Goal: Task Accomplishment & Management: Use online tool/utility

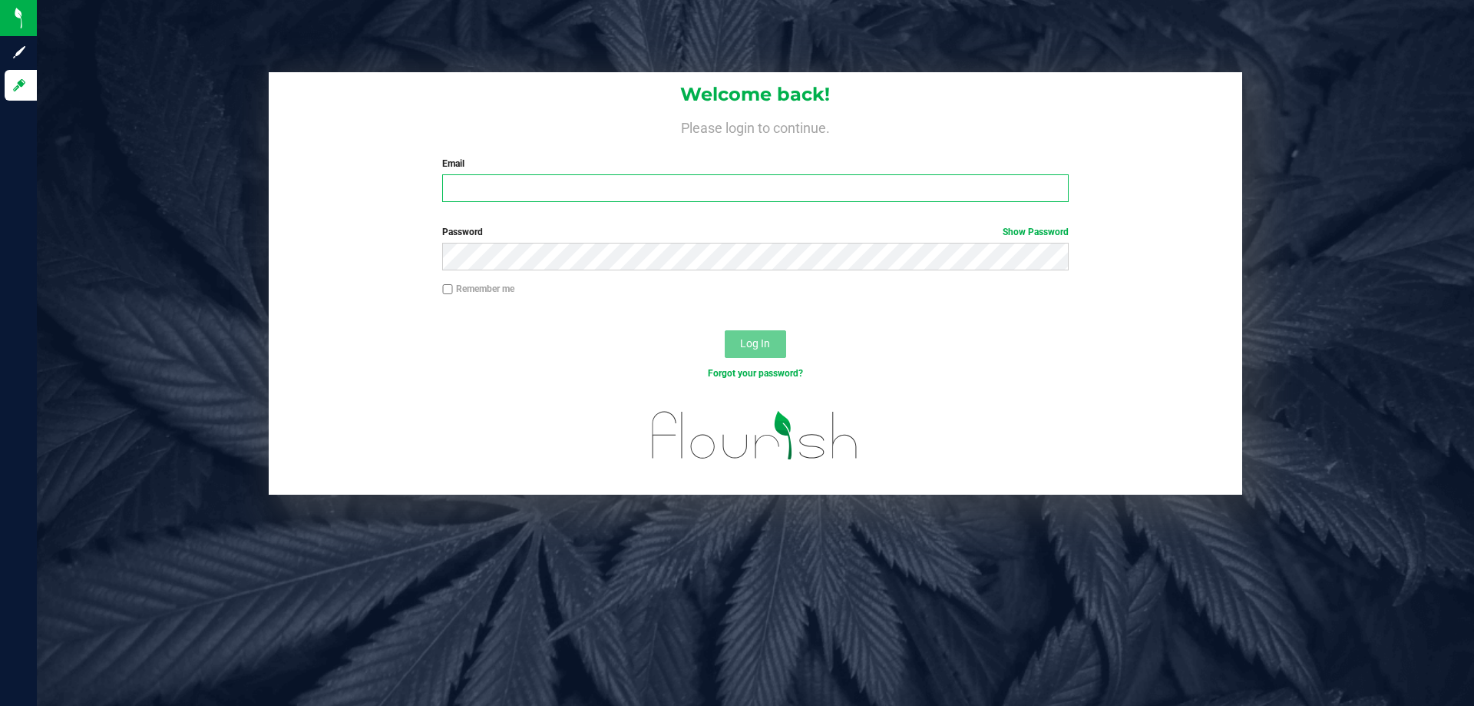
click at [525, 184] on input "Email" at bounding box center [755, 188] width 626 height 28
type input "[EMAIL_ADDRESS][DOMAIN_NAME]"
click at [725, 330] on button "Log In" at bounding box center [755, 344] width 61 height 28
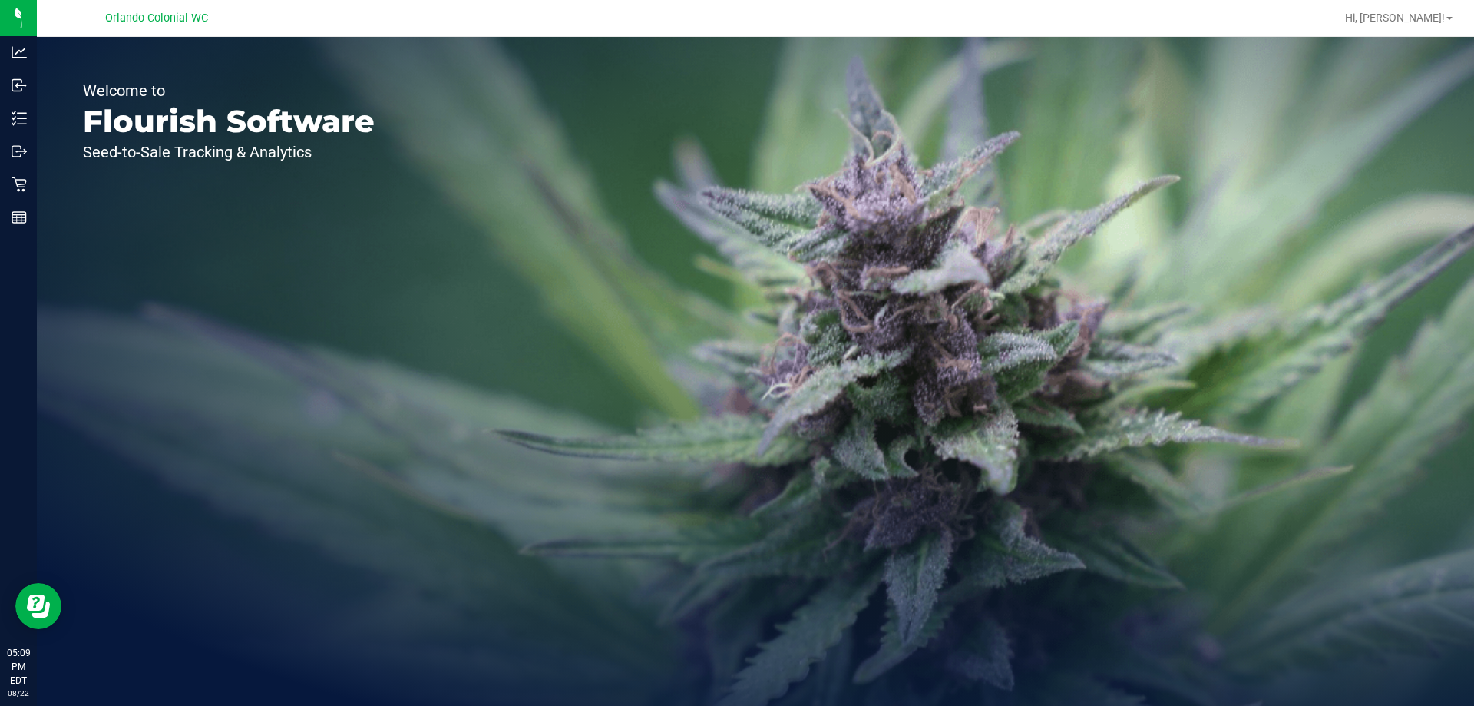
click at [17, 178] on icon at bounding box center [19, 184] width 15 height 15
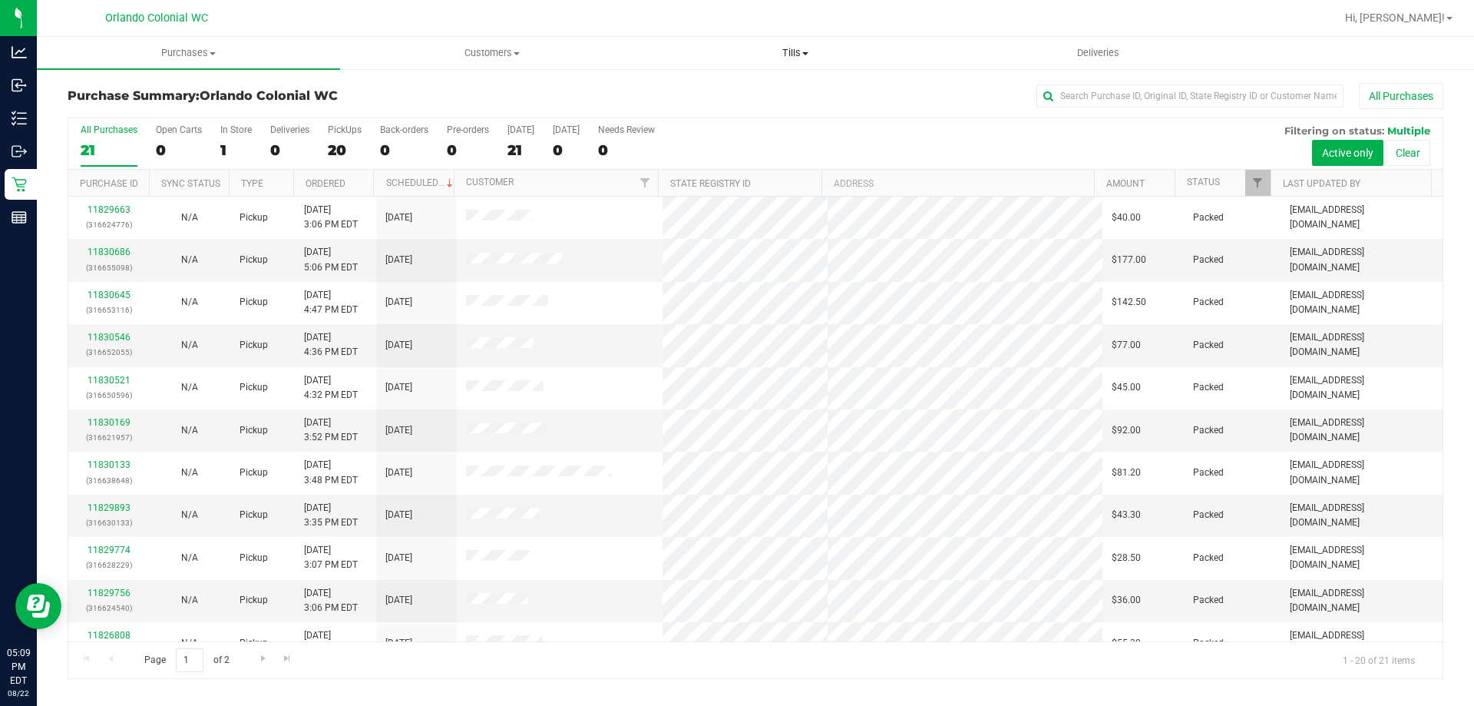
click at [790, 43] on uib-tab-heading "Tills Manage tills Reconcile e-payments" at bounding box center [795, 53] width 302 height 31
click at [744, 113] on span "Reconcile e-payments" at bounding box center [719, 110] width 153 height 13
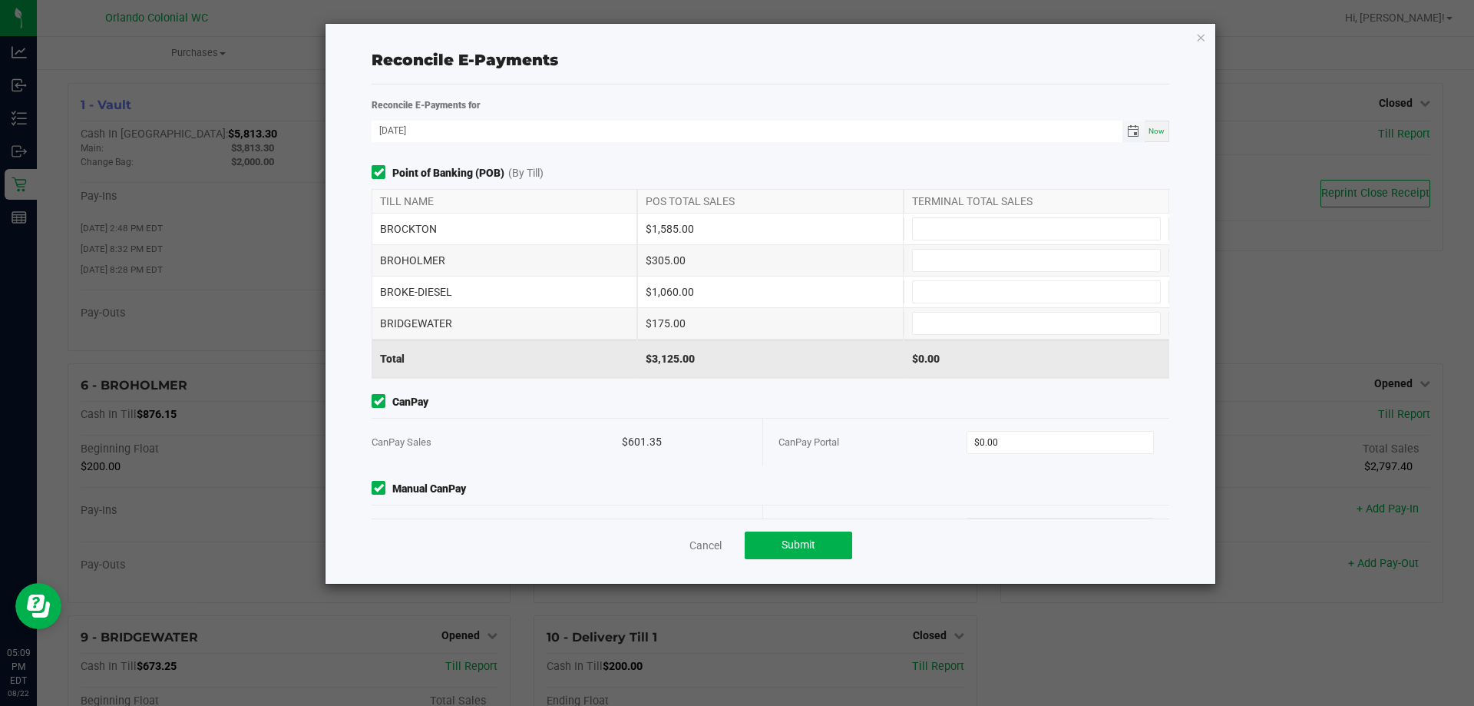
click at [1137, 134] on span "Toggle calendar" at bounding box center [1133, 131] width 12 height 12
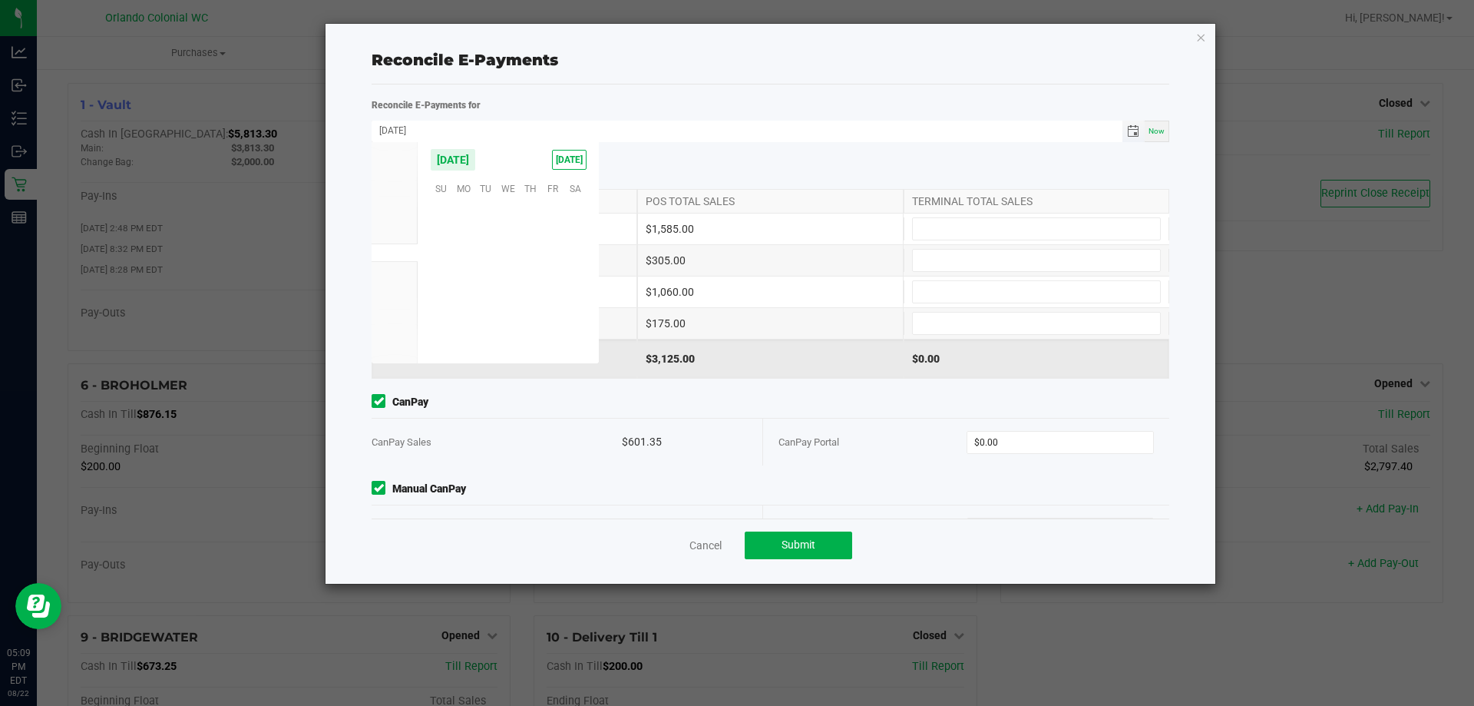
scroll to position [248848, 0]
click at [527, 286] on span "21" at bounding box center [531, 284] width 22 height 24
type input "[DATE]"
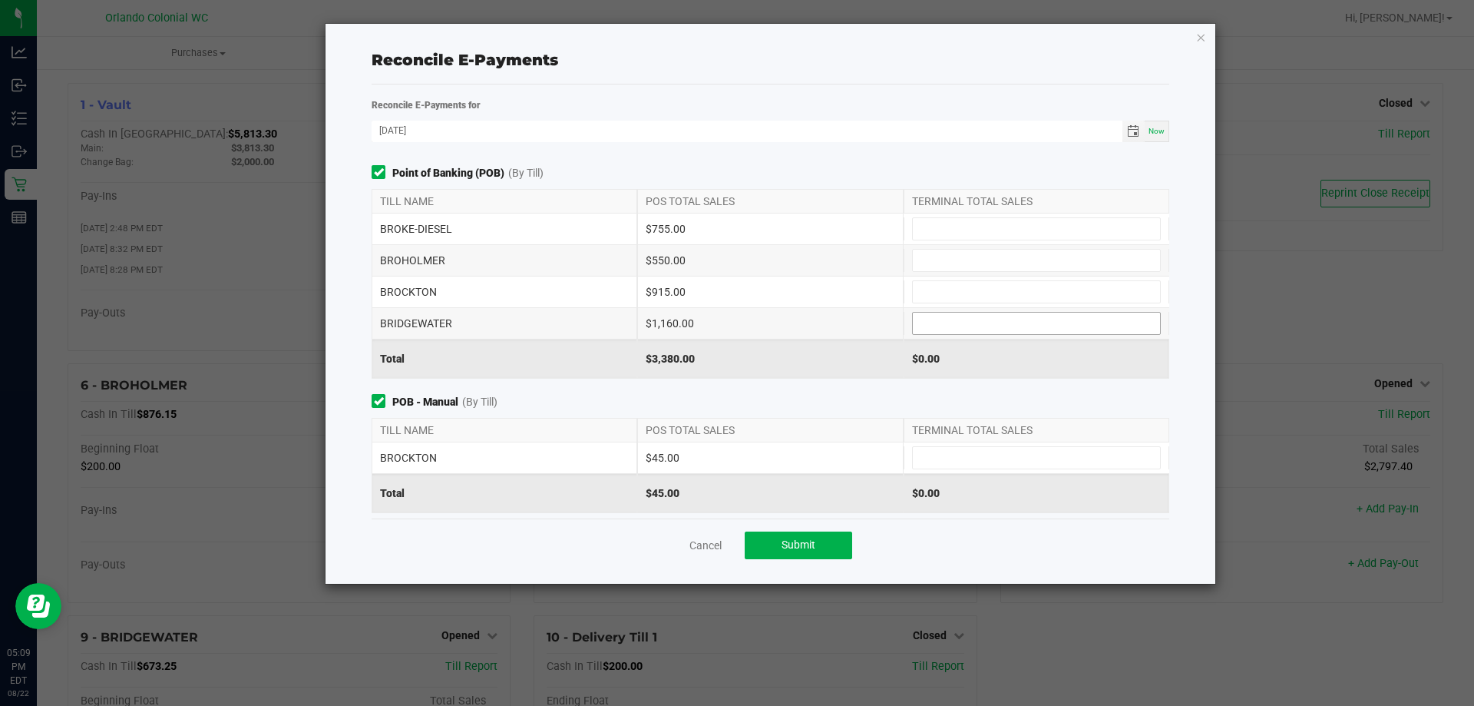
click at [927, 327] on input at bounding box center [1036, 323] width 247 height 21
type input "$1,160.00"
click at [947, 291] on input at bounding box center [1036, 291] width 247 height 21
type input "$915.00"
click at [935, 451] on input at bounding box center [1036, 457] width 247 height 21
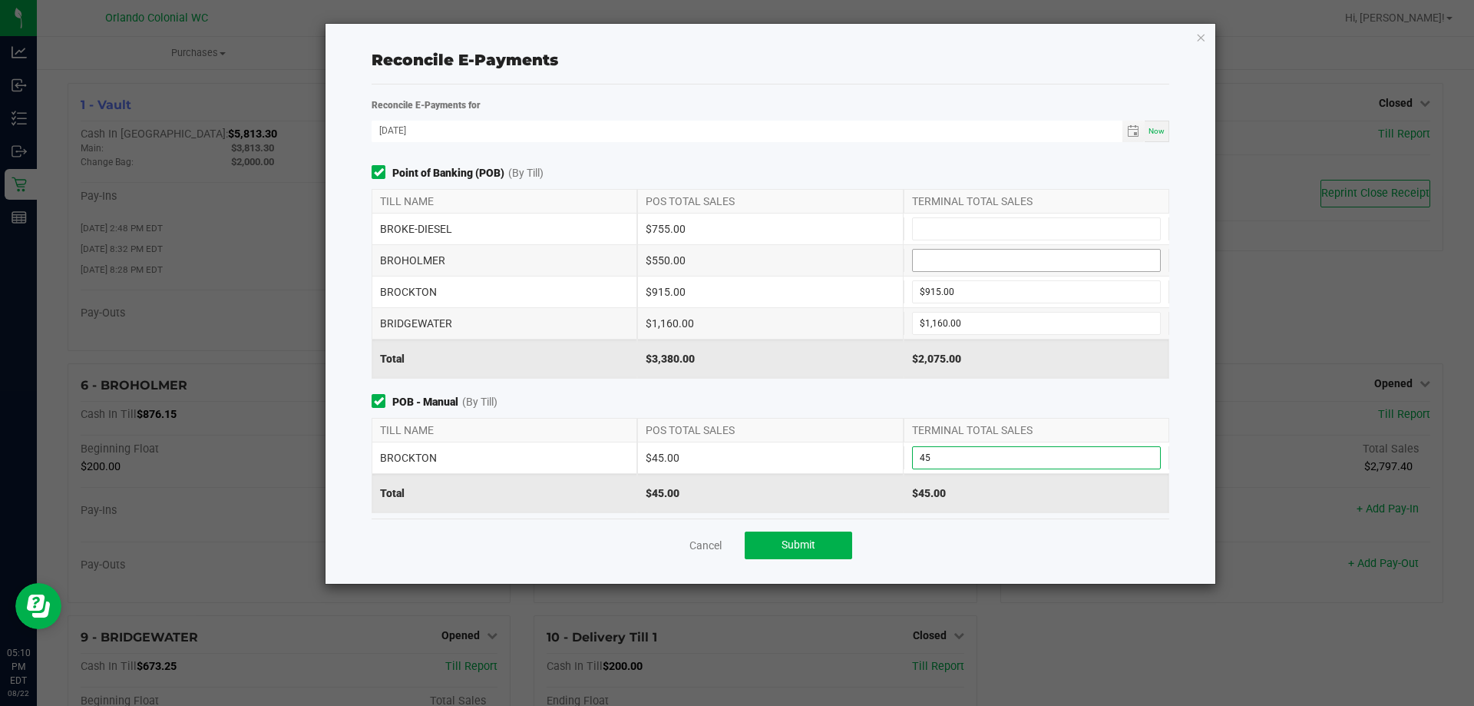
type input "$45.00"
click at [938, 257] on input at bounding box center [1036, 260] width 247 height 21
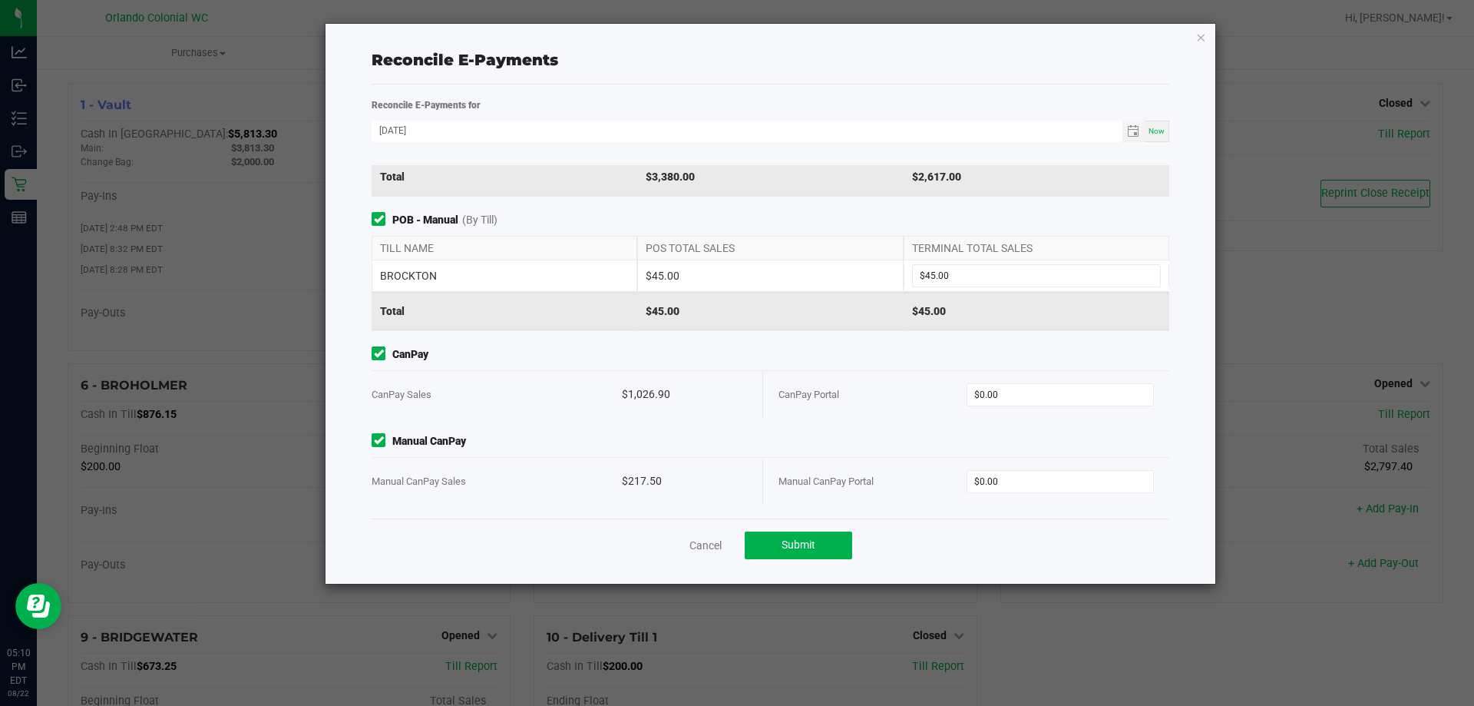
type input "$542.00"
click at [653, 391] on div "$1,026.90" at bounding box center [684, 394] width 125 height 47
click at [653, 390] on div "$1,026.90" at bounding box center [684, 394] width 125 height 47
copy div "1,026.90"
click at [978, 389] on input "0" at bounding box center [1060, 394] width 187 height 21
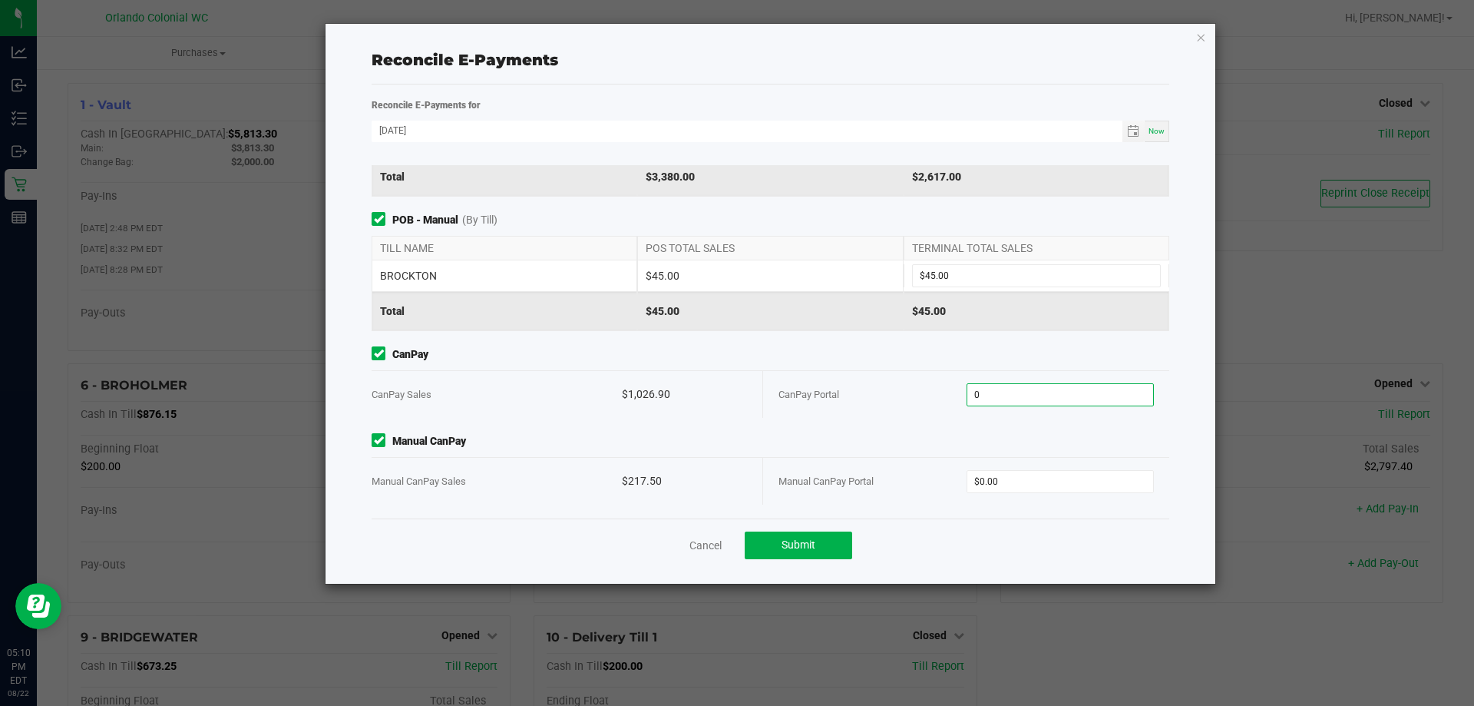
paste input "1026.9"
type input "$1,026.90"
drag, startPoint x: 640, startPoint y: 478, endPoint x: 633, endPoint y: 481, distance: 8.6
click at [633, 481] on div "$217.50" at bounding box center [684, 481] width 125 height 47
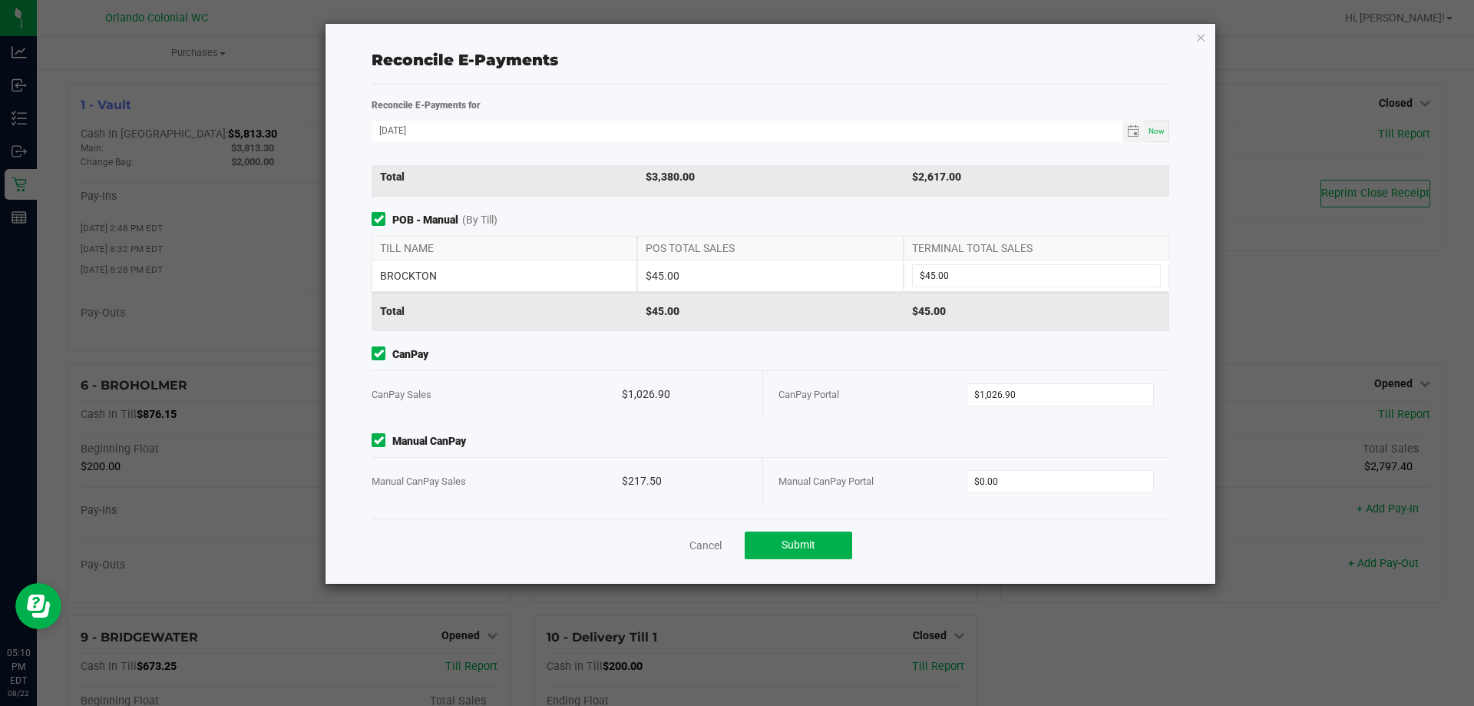
copy div "217.50"
click at [985, 477] on input "0" at bounding box center [1060, 481] width 187 height 21
paste input "217.5"
type input "$217.50"
click at [928, 355] on span "CanPay" at bounding box center [771, 354] width 798 height 16
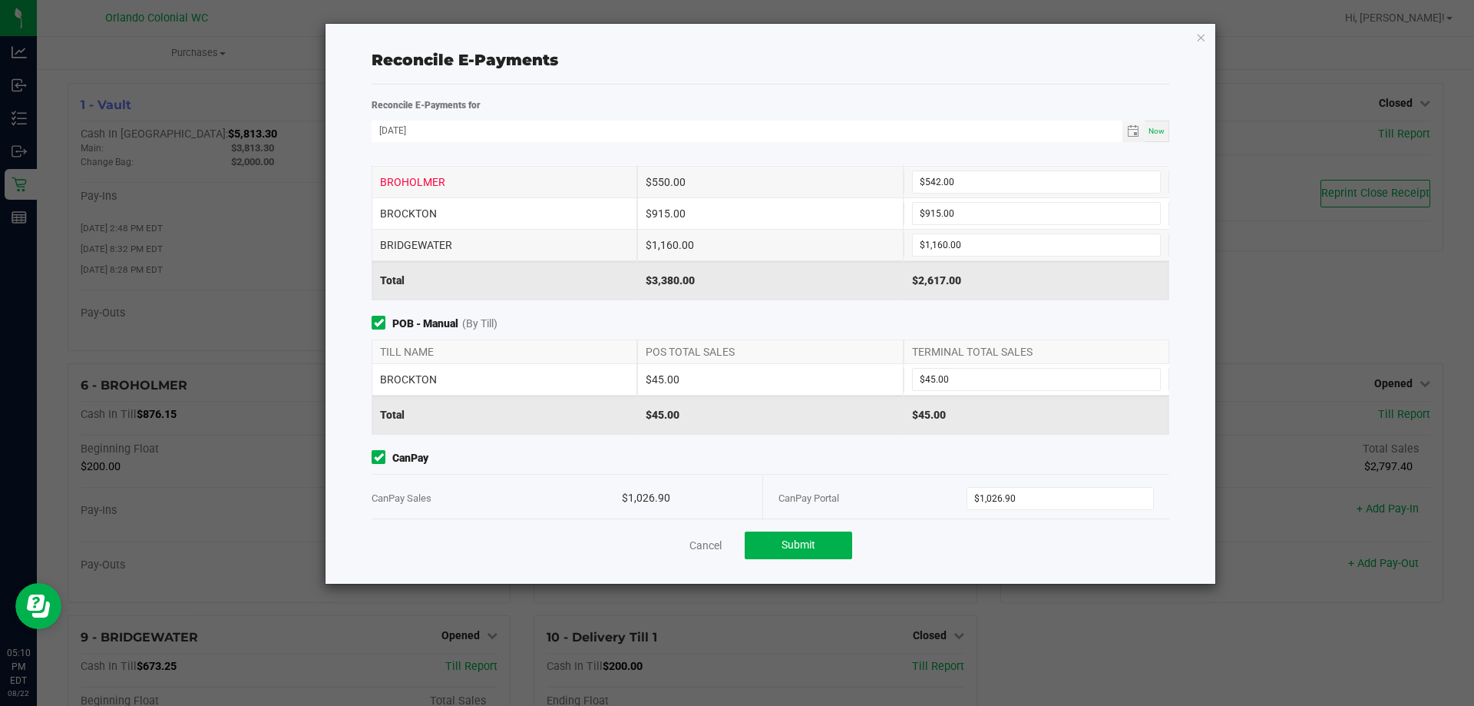
scroll to position [0, 0]
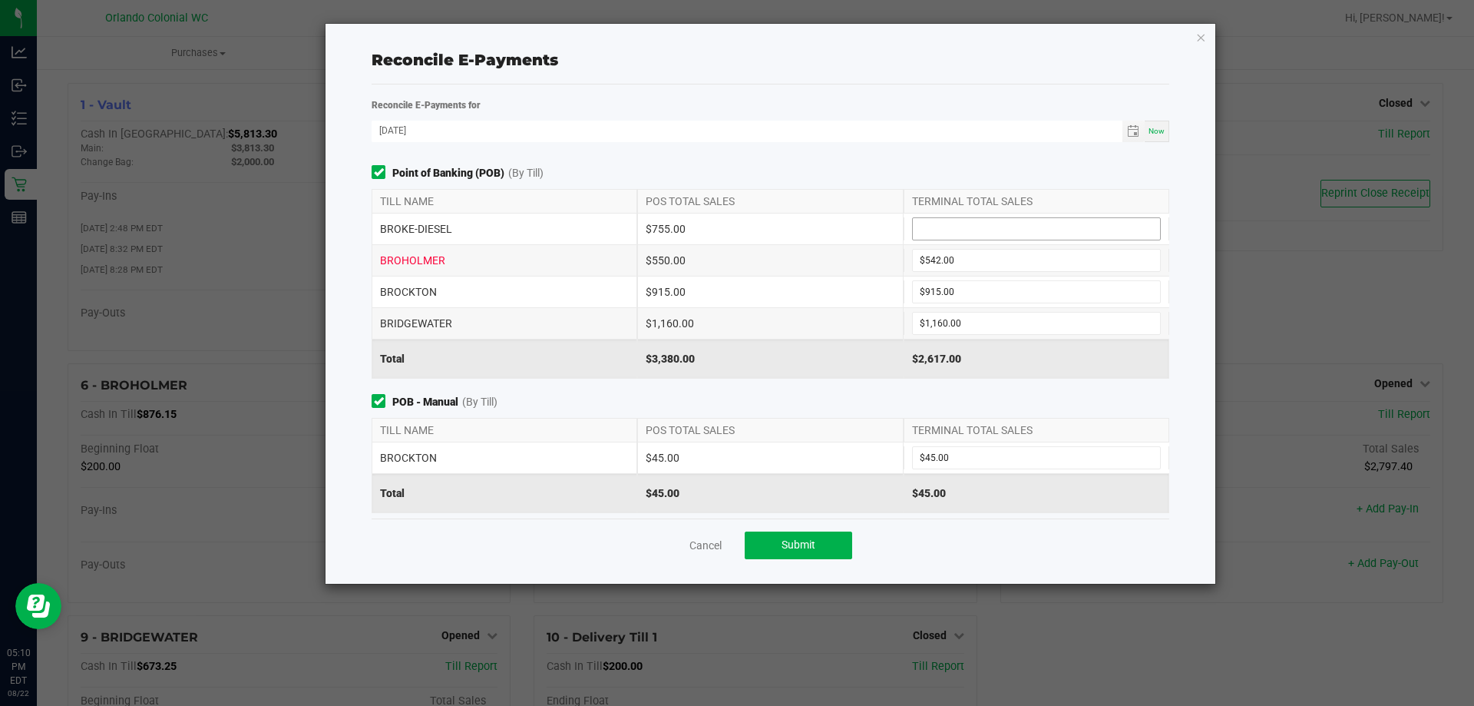
click at [934, 223] on input at bounding box center [1036, 228] width 247 height 21
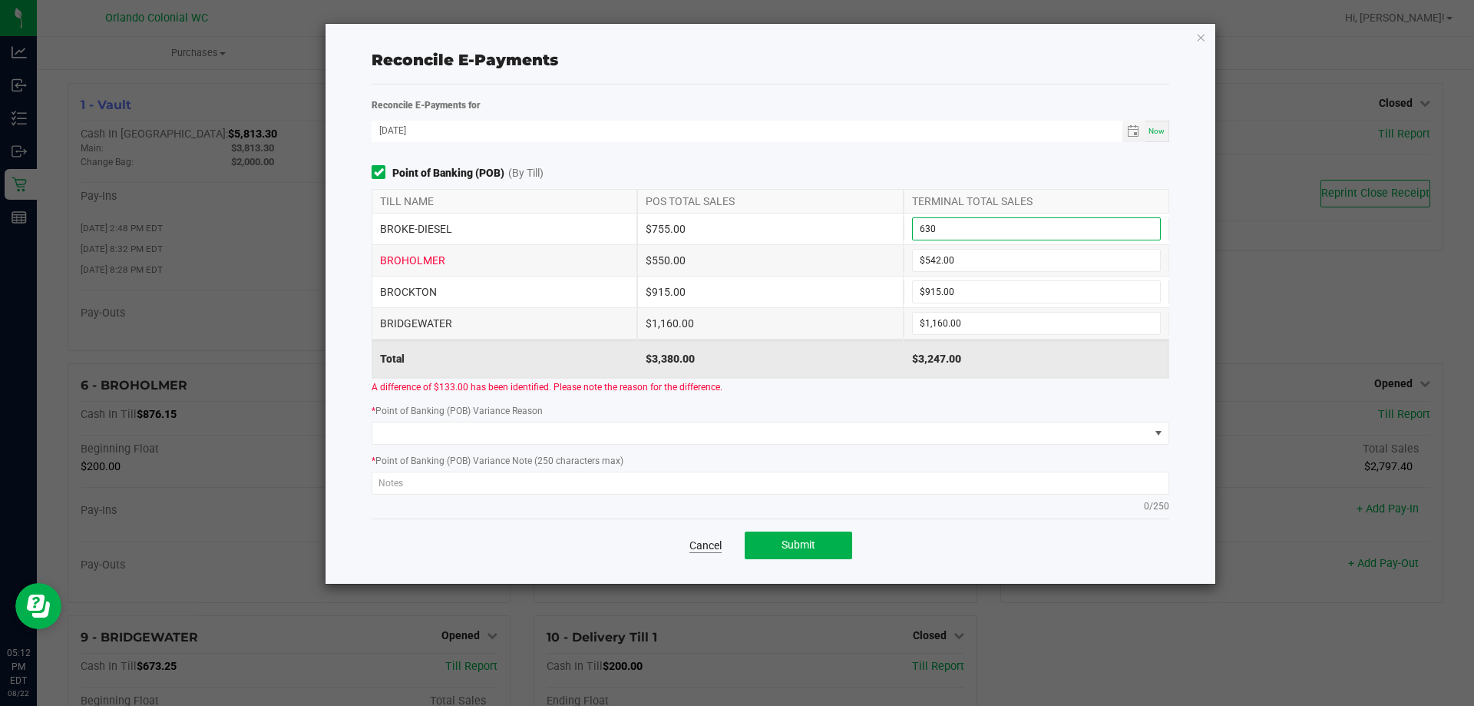
type input "$630.00"
click at [716, 544] on link "Cancel" at bounding box center [705, 544] width 32 height 15
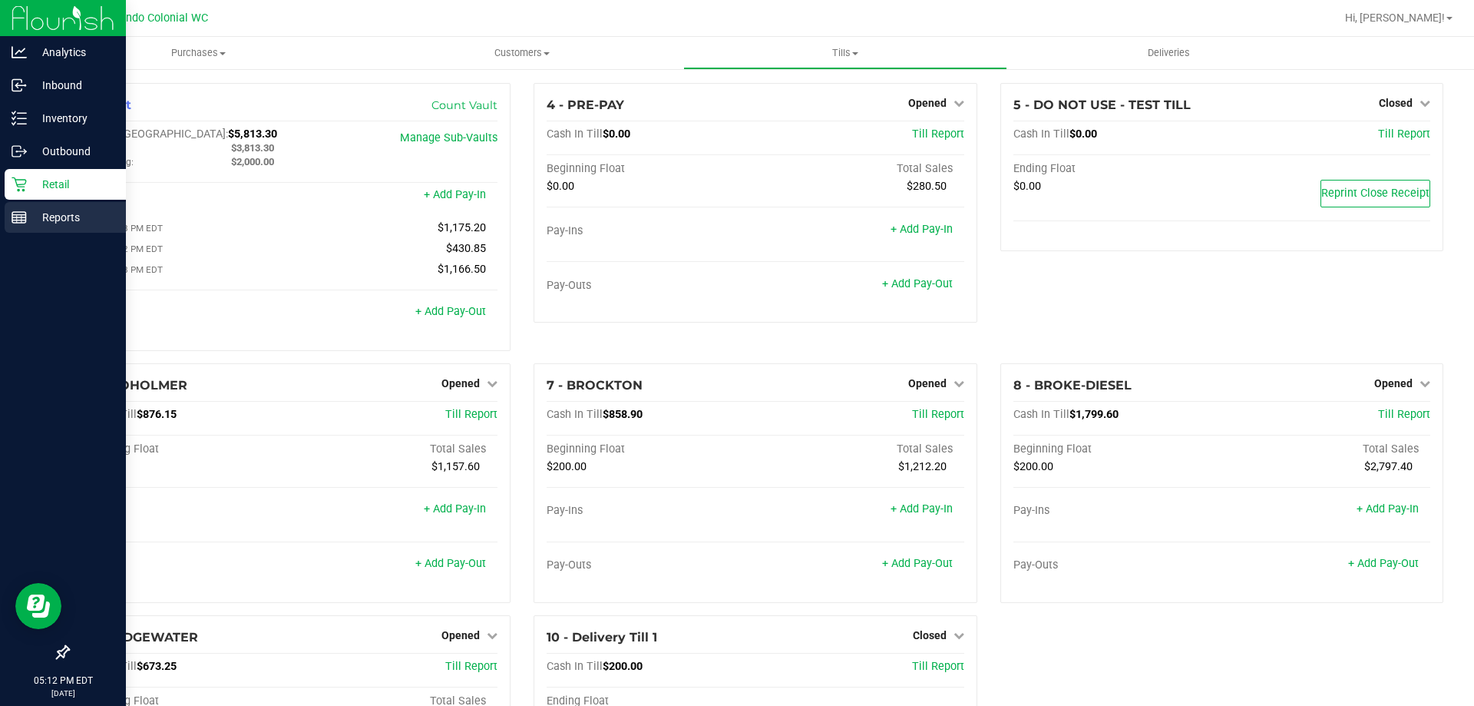
click at [22, 220] on line at bounding box center [19, 220] width 14 height 0
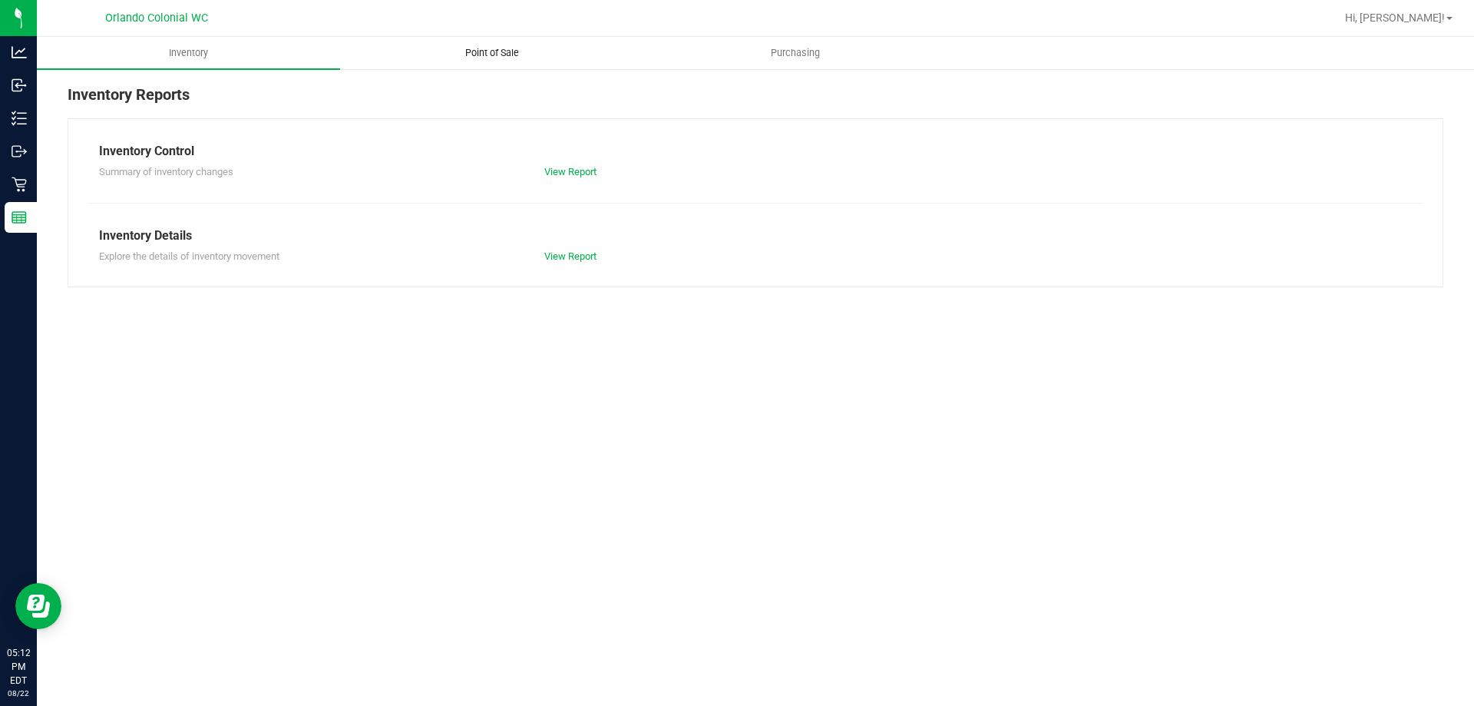
click at [485, 50] on span "Point of Sale" at bounding box center [492, 53] width 95 height 14
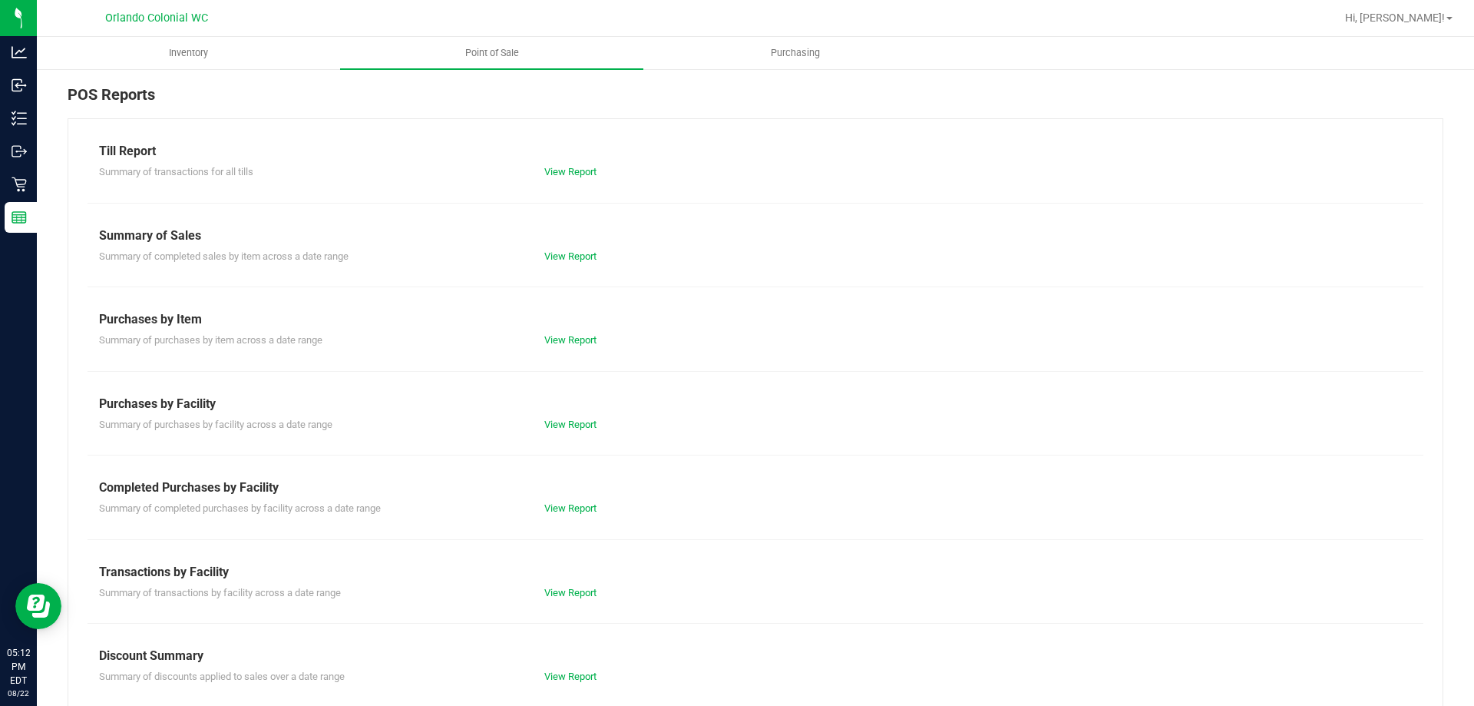
click at [561, 154] on div "Till Report" at bounding box center [755, 151] width 1313 height 18
click at [557, 170] on link "View Report" at bounding box center [570, 172] width 52 height 12
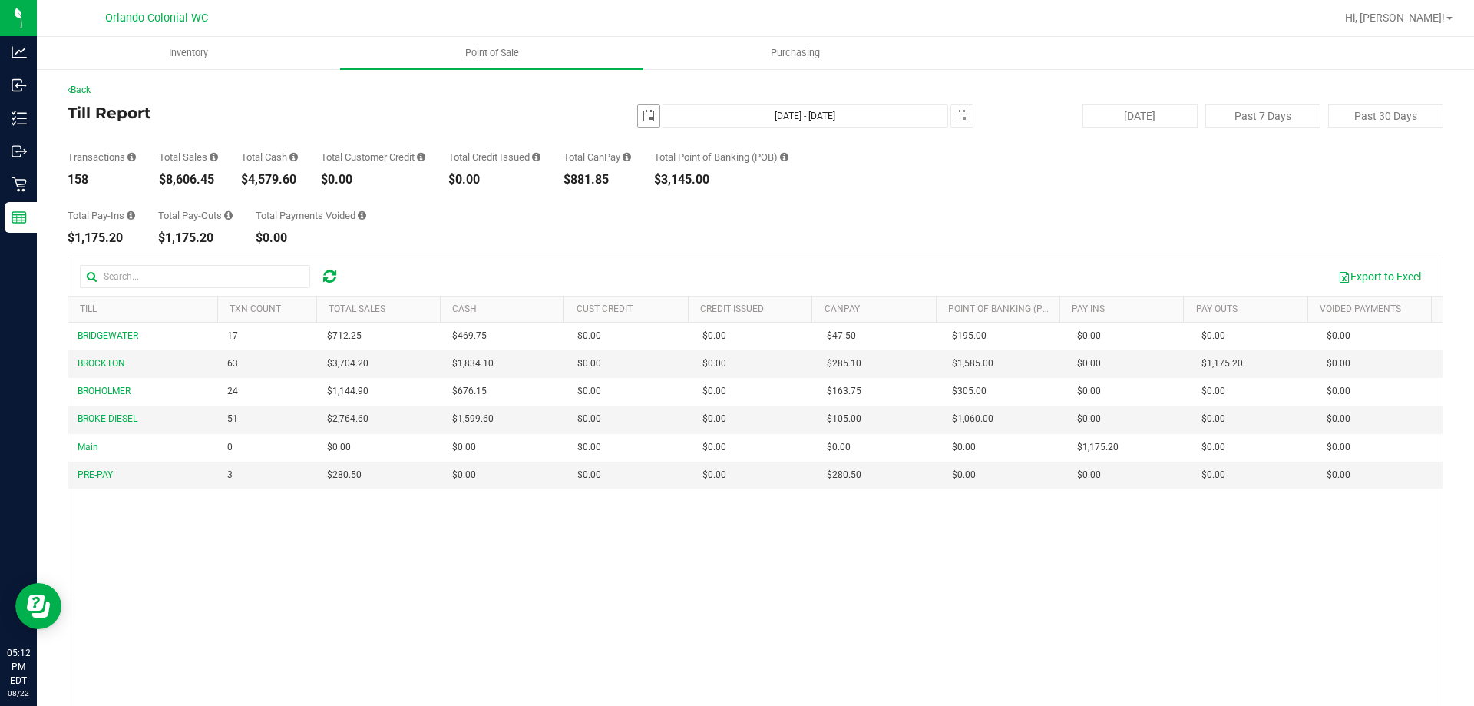
click at [638, 108] on span "select" at bounding box center [648, 115] width 21 height 21
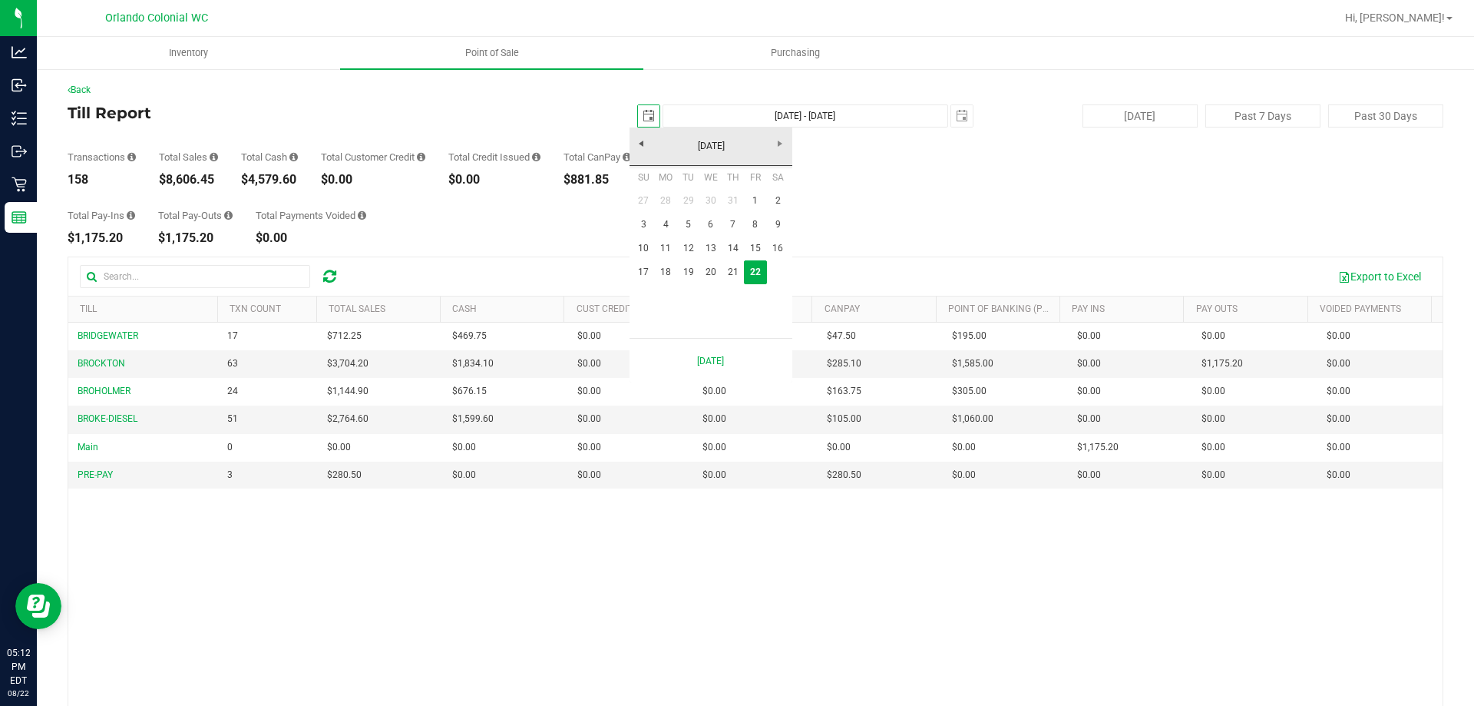
scroll to position [0, 38]
click at [736, 264] on link "21" at bounding box center [733, 272] width 22 height 24
type input "[DATE]"
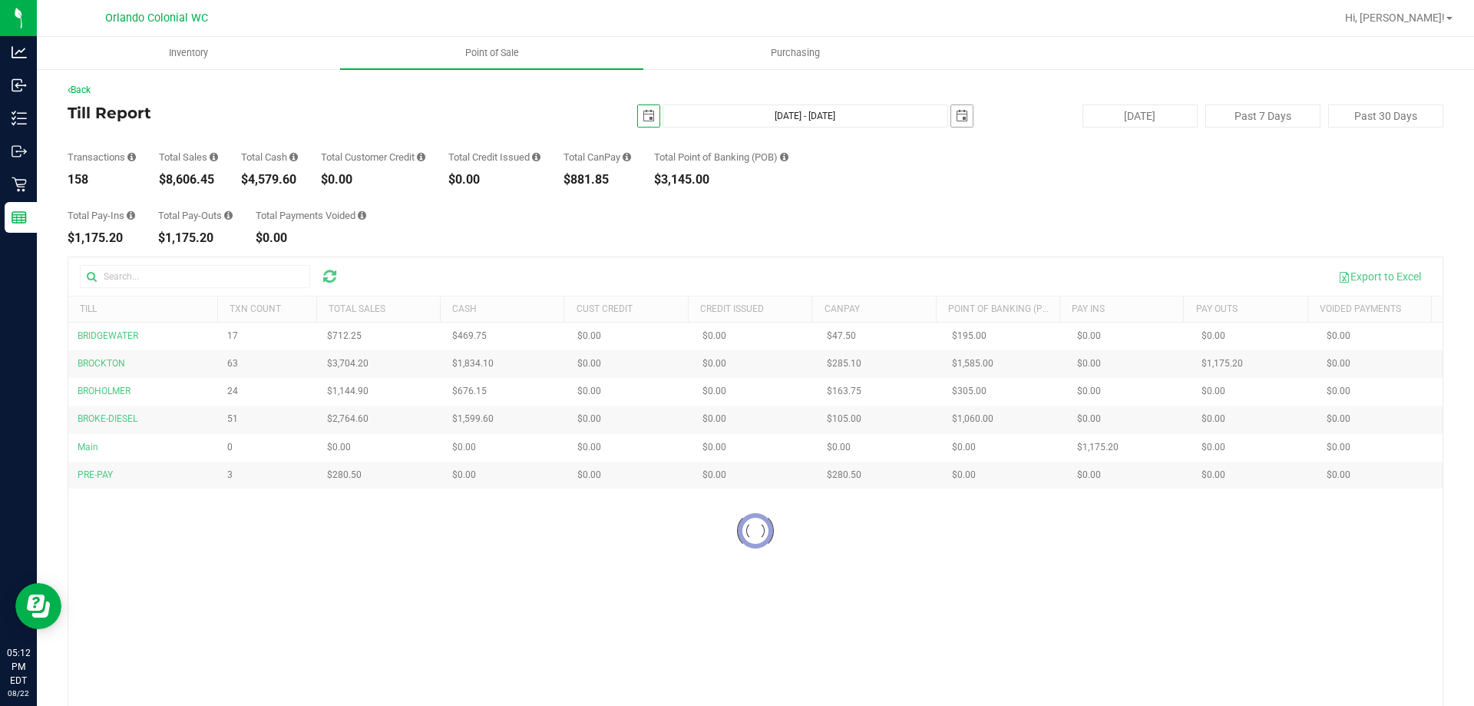
click at [956, 117] on span "select" at bounding box center [962, 116] width 12 height 12
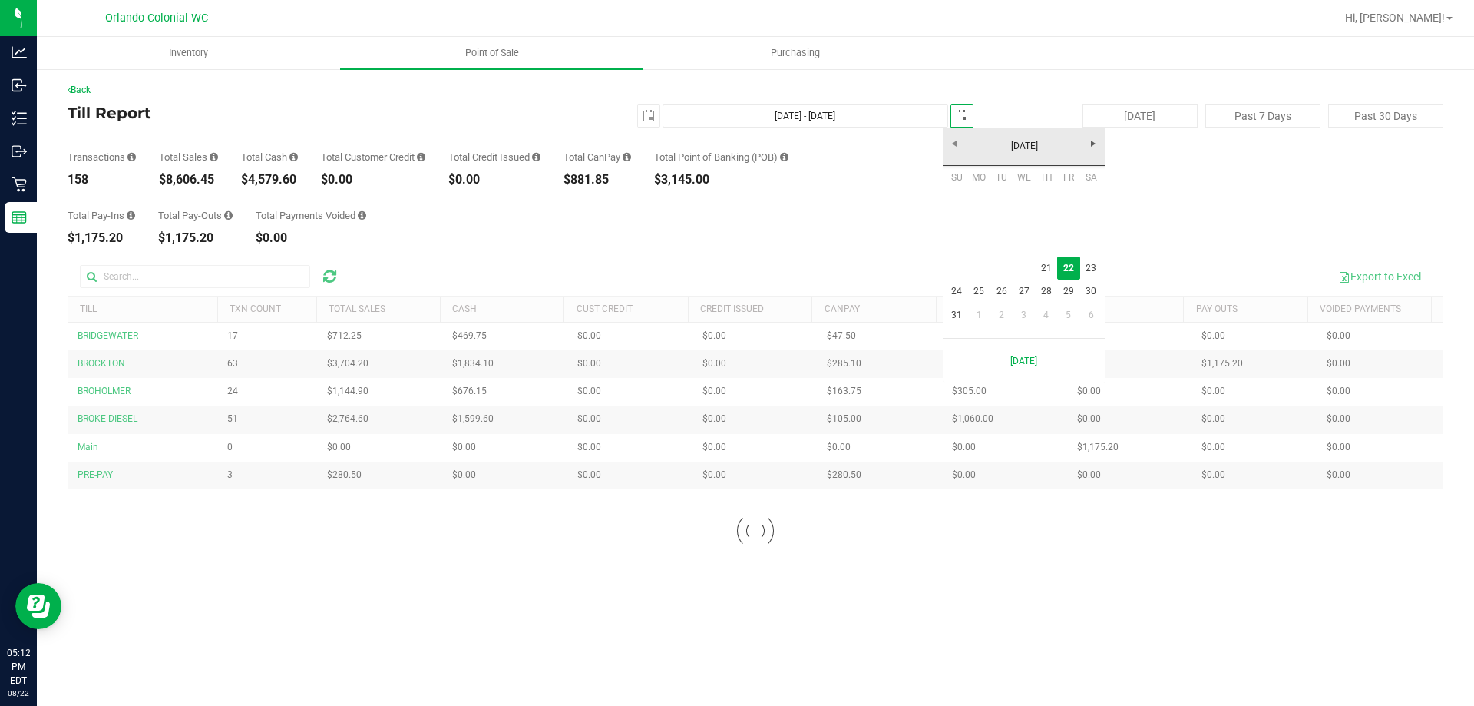
scroll to position [0, 38]
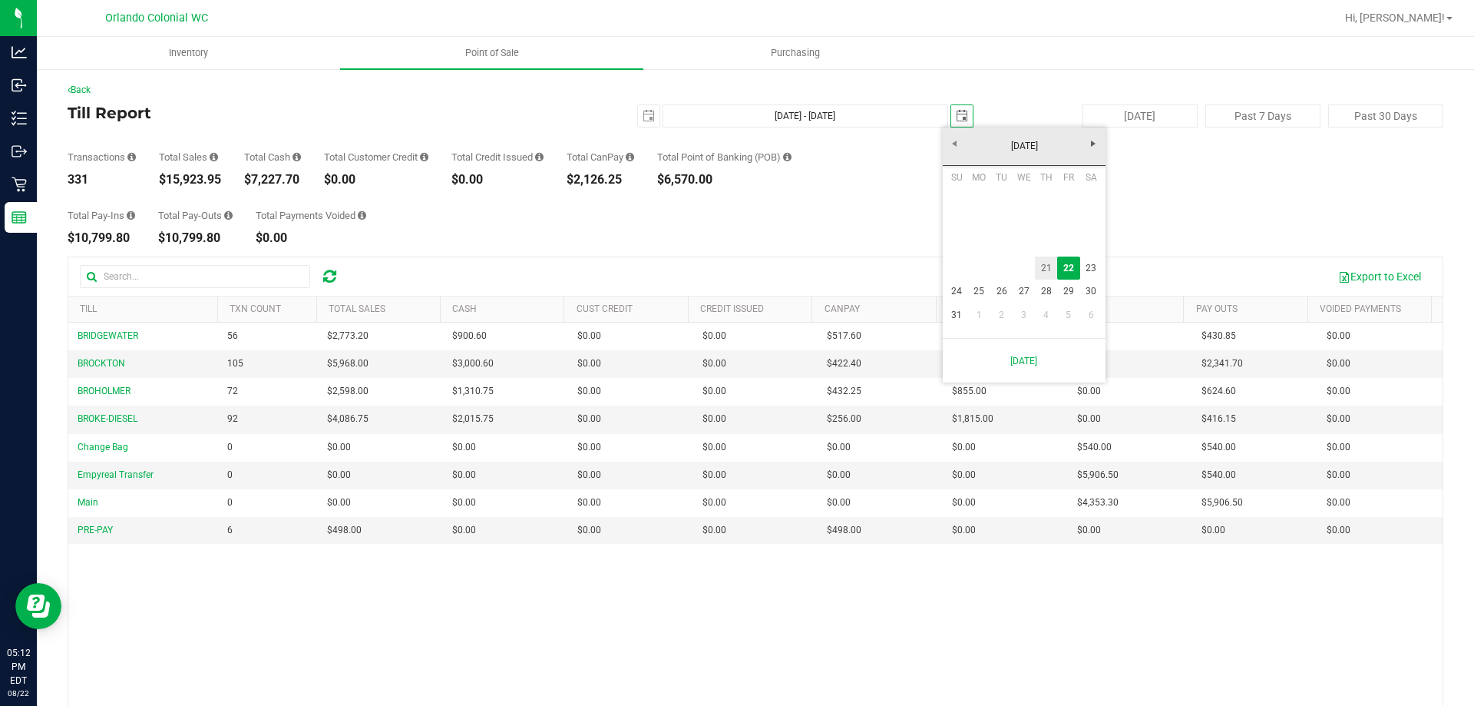
click at [1050, 266] on link "21" at bounding box center [1046, 268] width 22 height 24
type input "[DATE] - [DATE]"
type input "[DATE]"
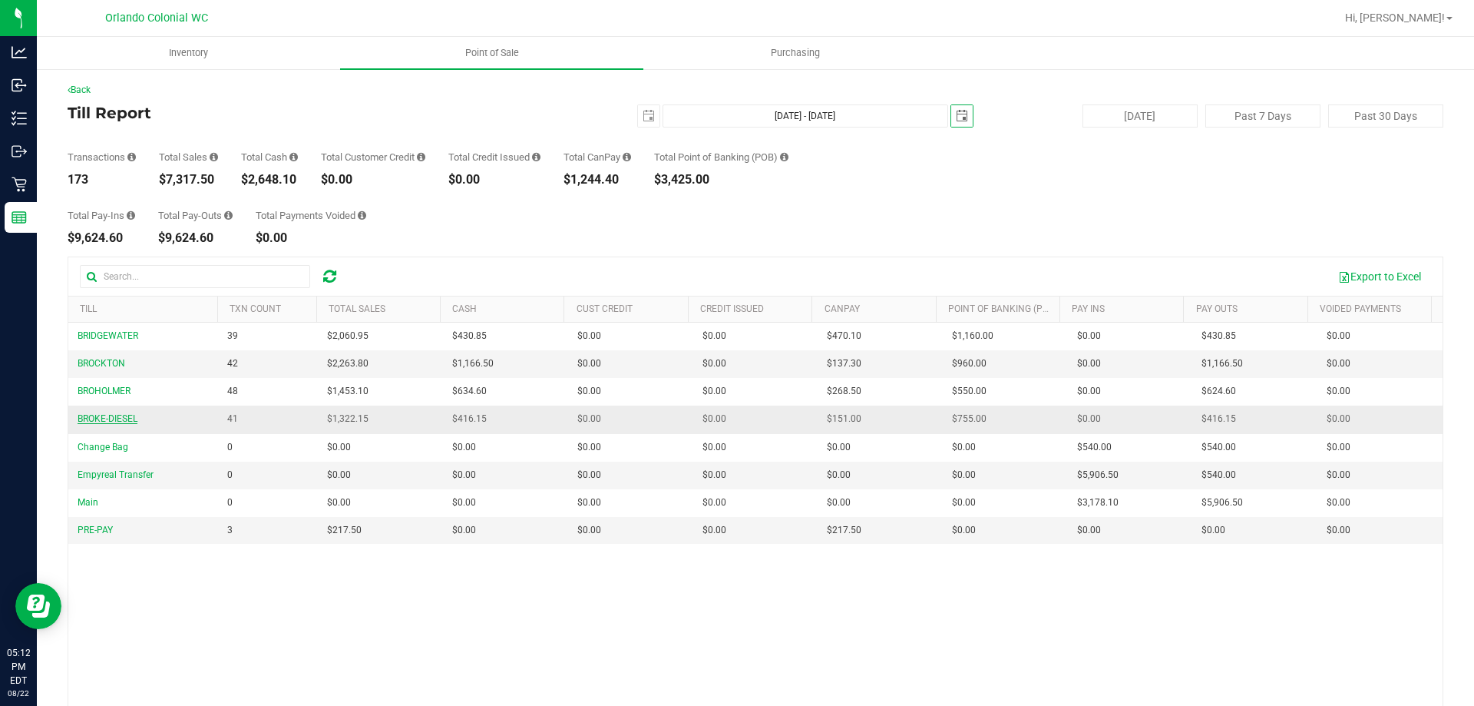
click at [132, 418] on span "BROKE-DIESEL" at bounding box center [108, 418] width 60 height 11
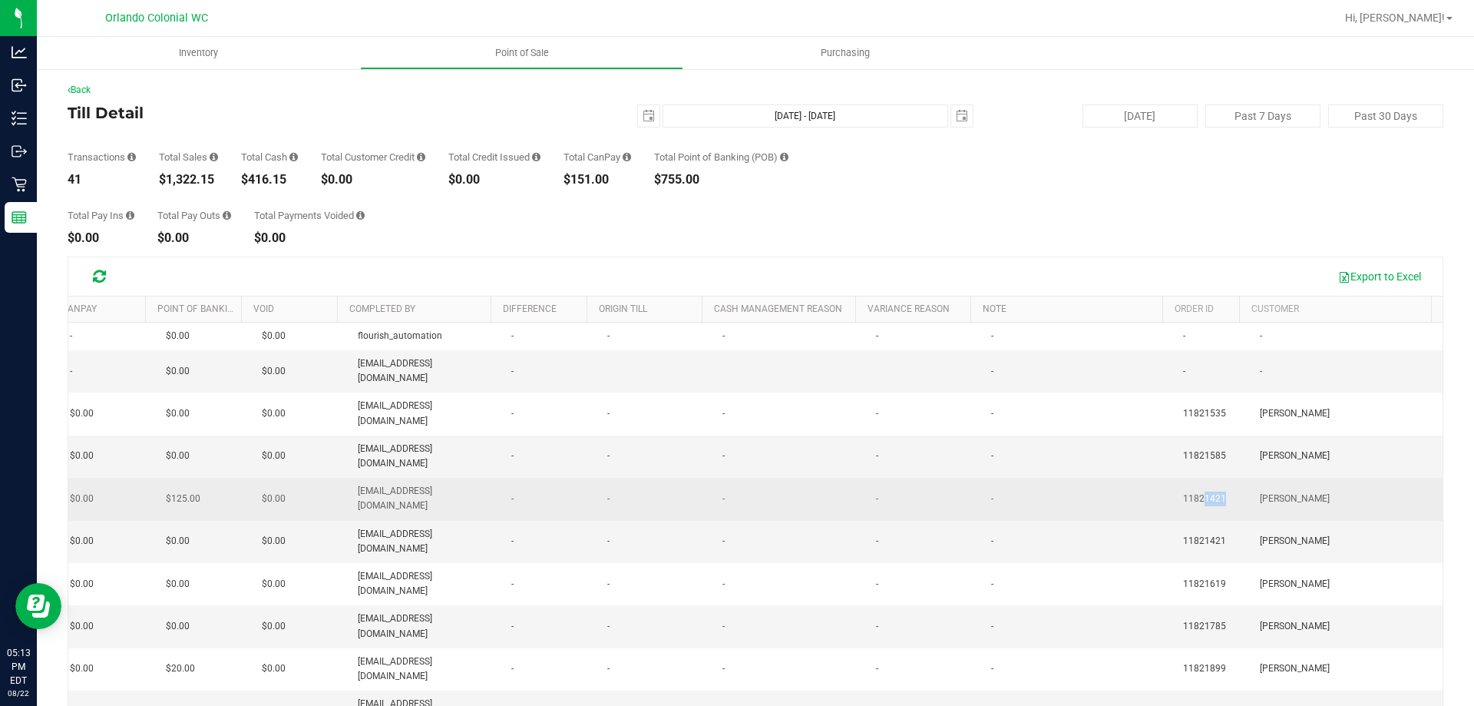
click at [1183, 491] on span "11821421" at bounding box center [1204, 498] width 43 height 15
drag, startPoint x: 1182, startPoint y: 439, endPoint x: 1175, endPoint y: 446, distance: 10.3
click at [1183, 491] on span "11821421" at bounding box center [1204, 498] width 43 height 15
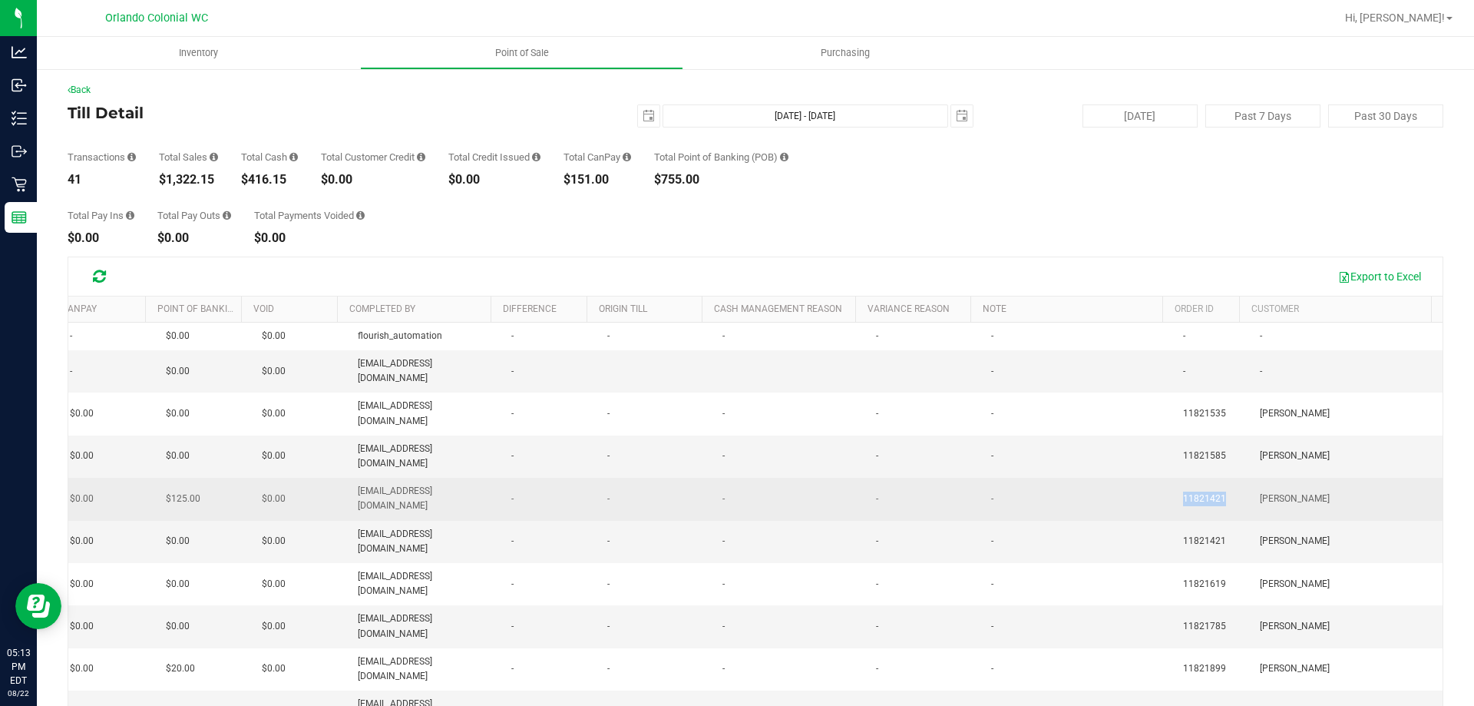
copy span "11821421"
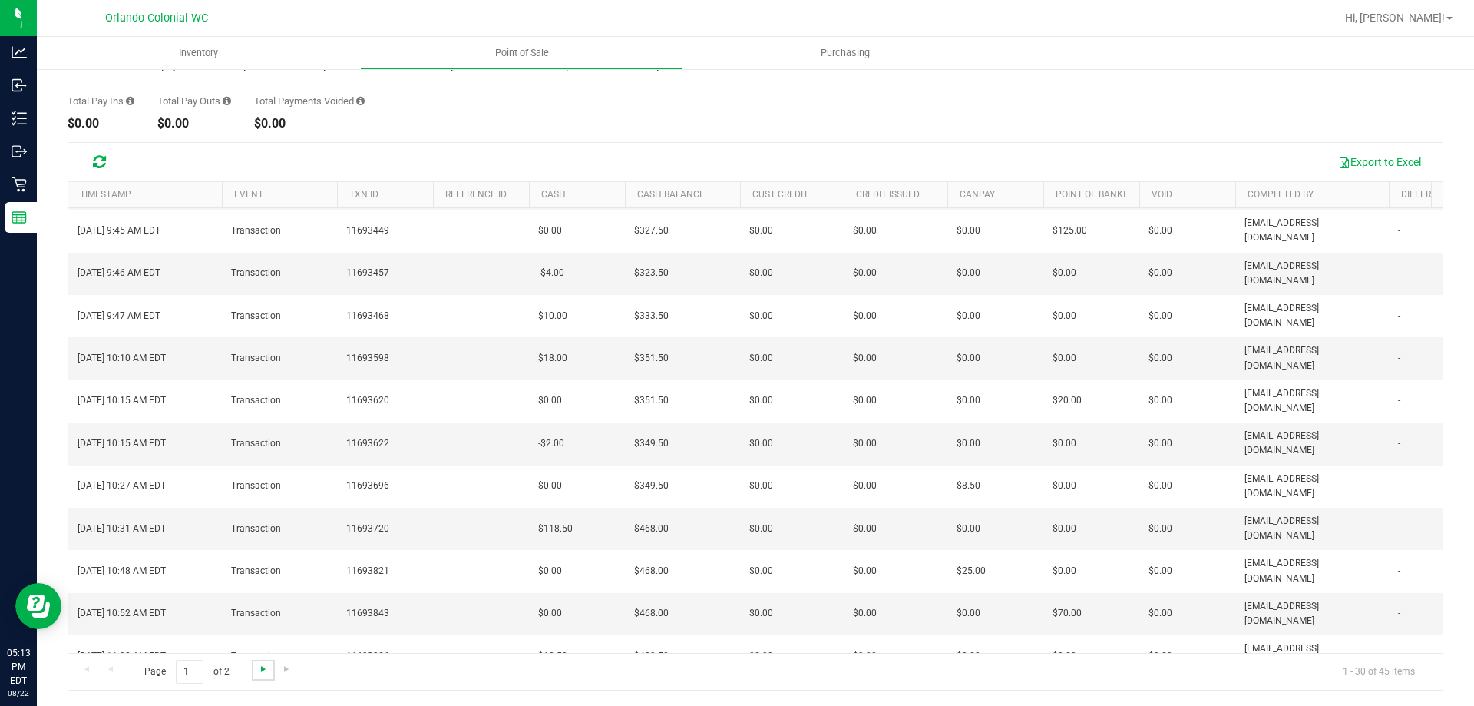
click at [260, 670] on span "Go to the next page" at bounding box center [263, 669] width 12 height 12
click at [115, 669] on span "Go to the previous page" at bounding box center [110, 669] width 12 height 12
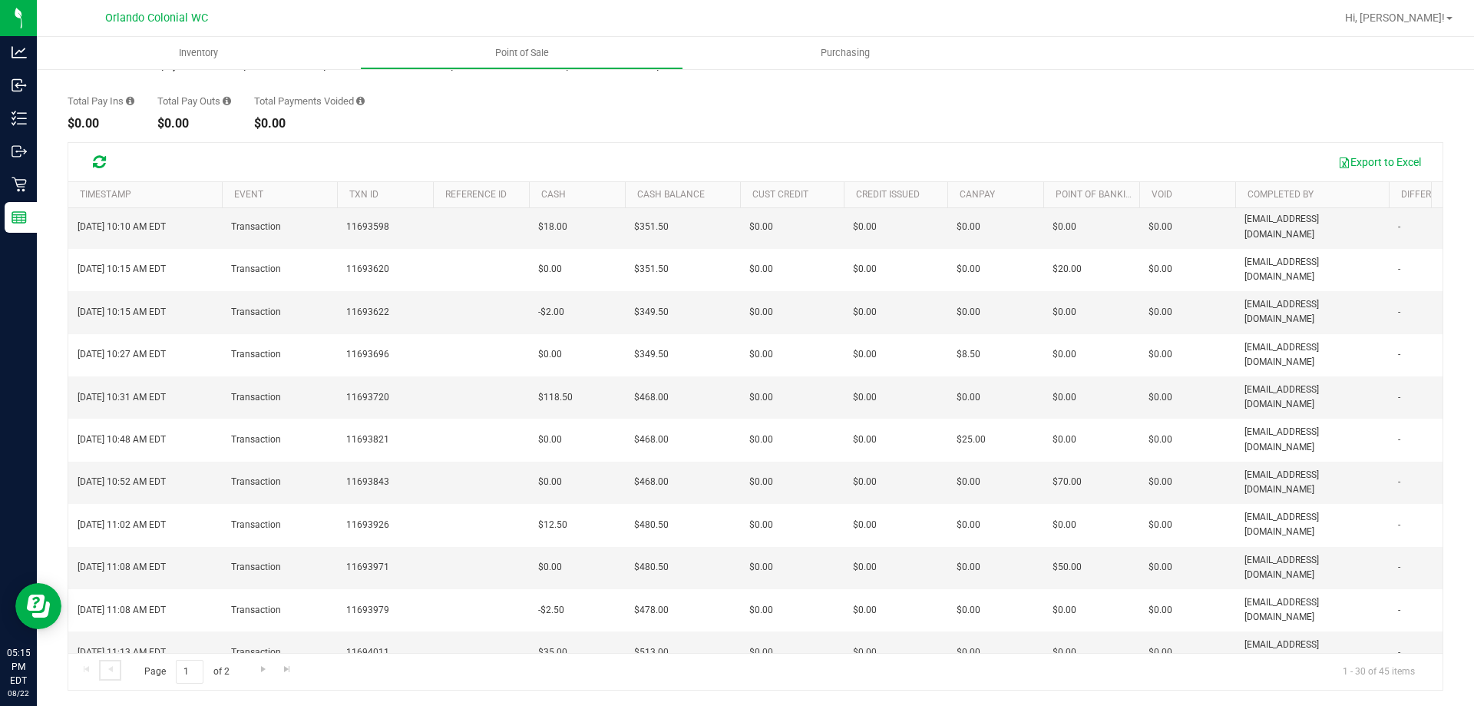
scroll to position [400, 0]
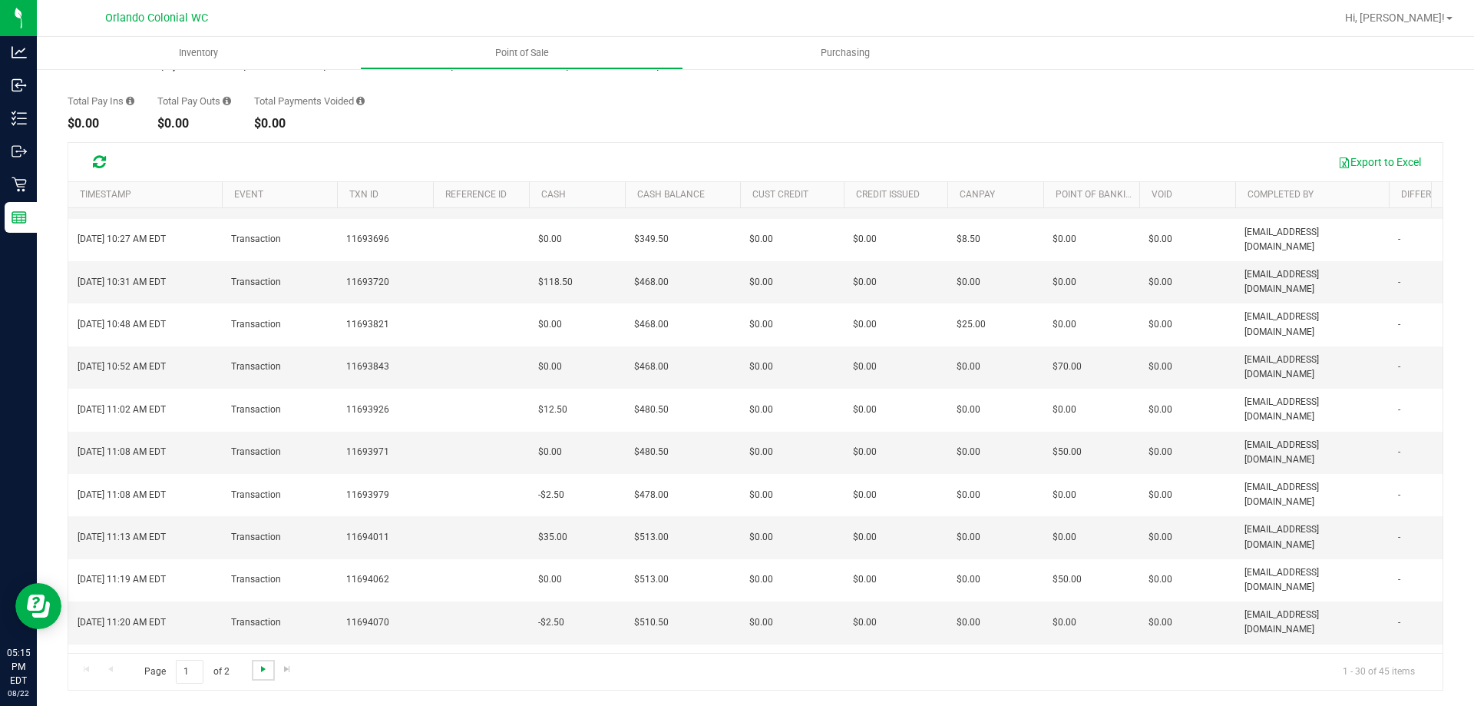
click at [265, 672] on span "Go to the next page" at bounding box center [263, 669] width 12 height 12
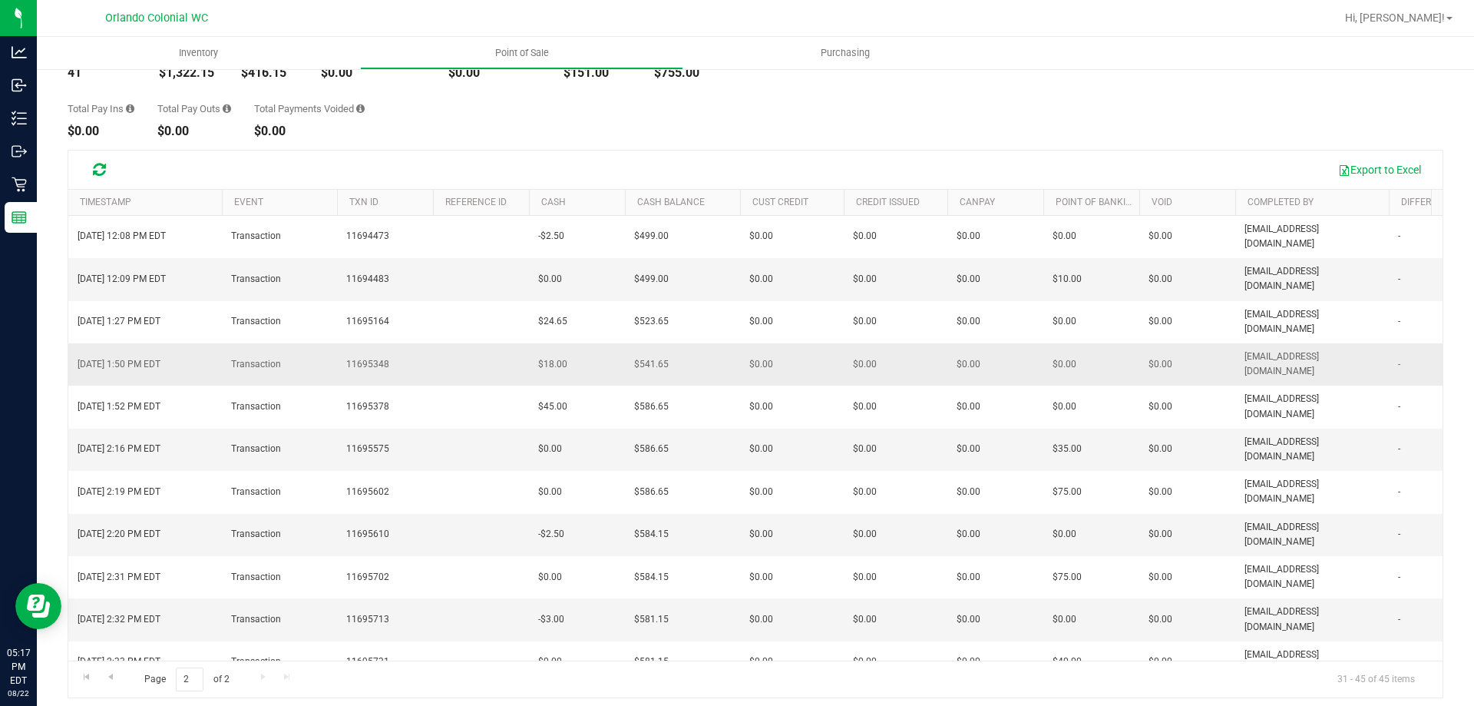
scroll to position [114, 0]
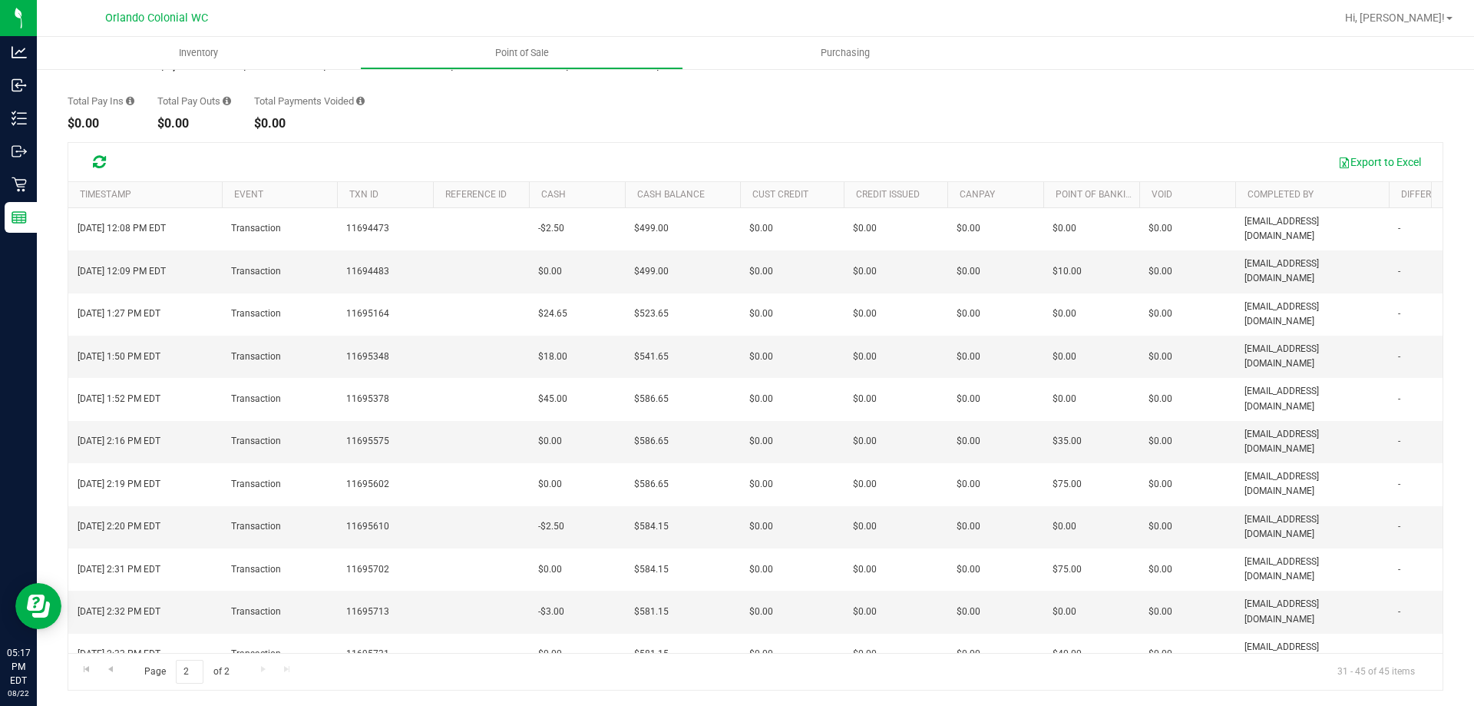
click at [159, 687] on div "Page 2 of 2 31 - 45 of 45 items" at bounding box center [755, 671] width 1374 height 37
click at [111, 670] on span "Go to the previous page" at bounding box center [110, 669] width 12 height 12
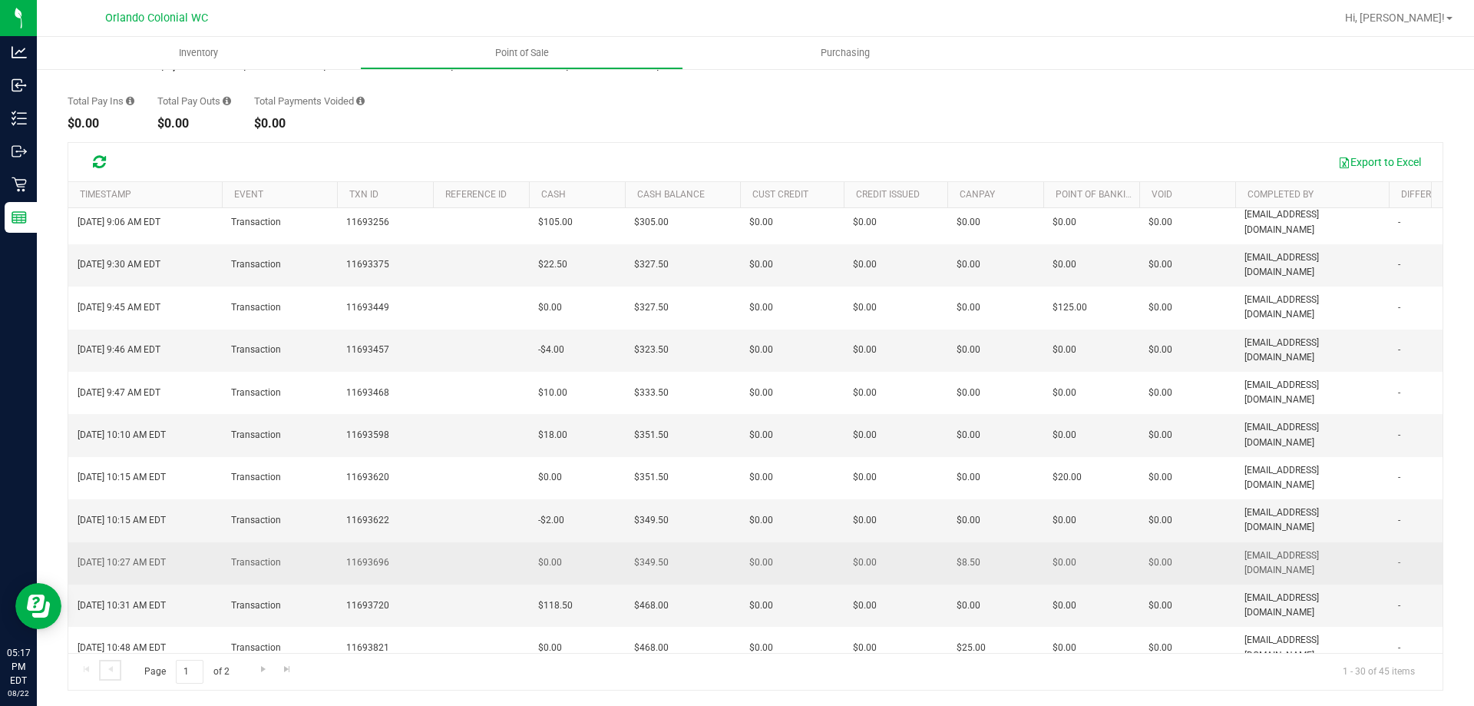
scroll to position [154, 0]
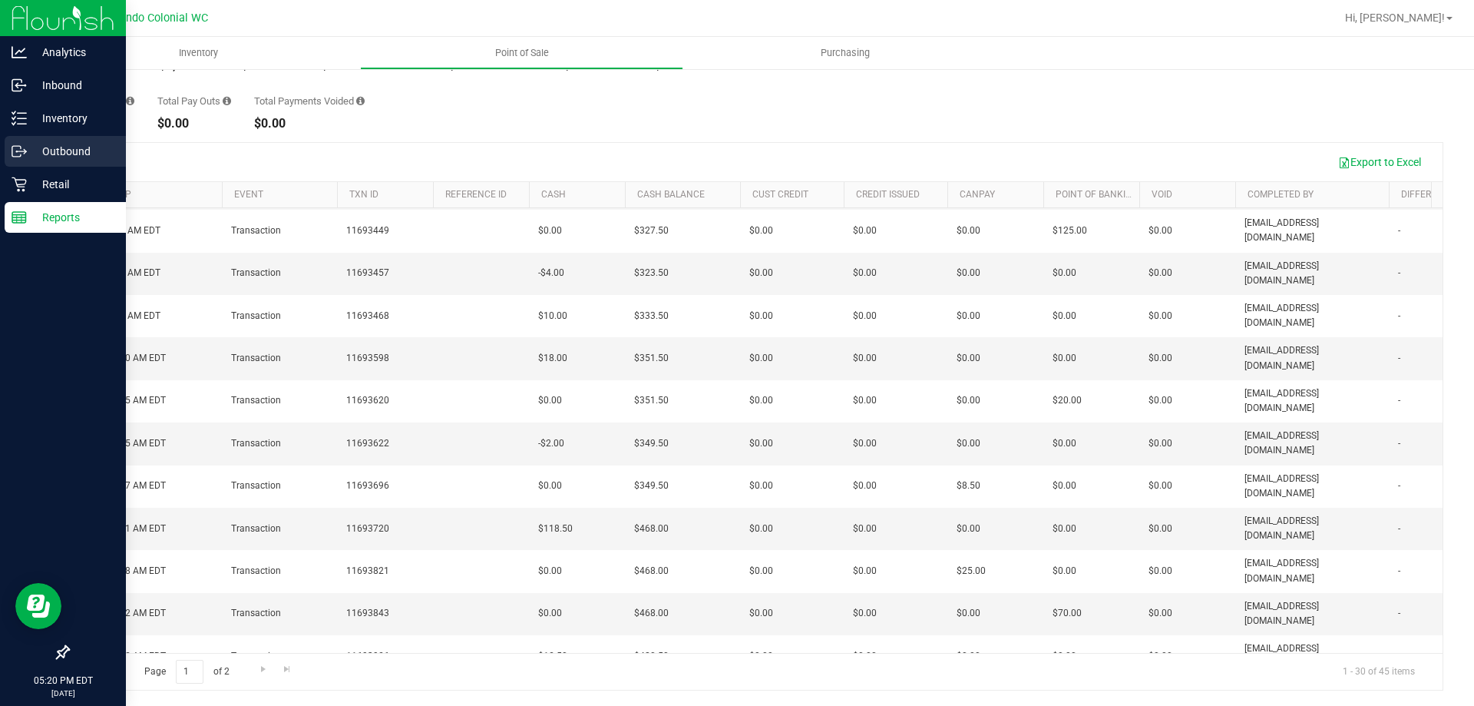
click at [61, 166] on div "Outbound" at bounding box center [65, 151] width 121 height 31
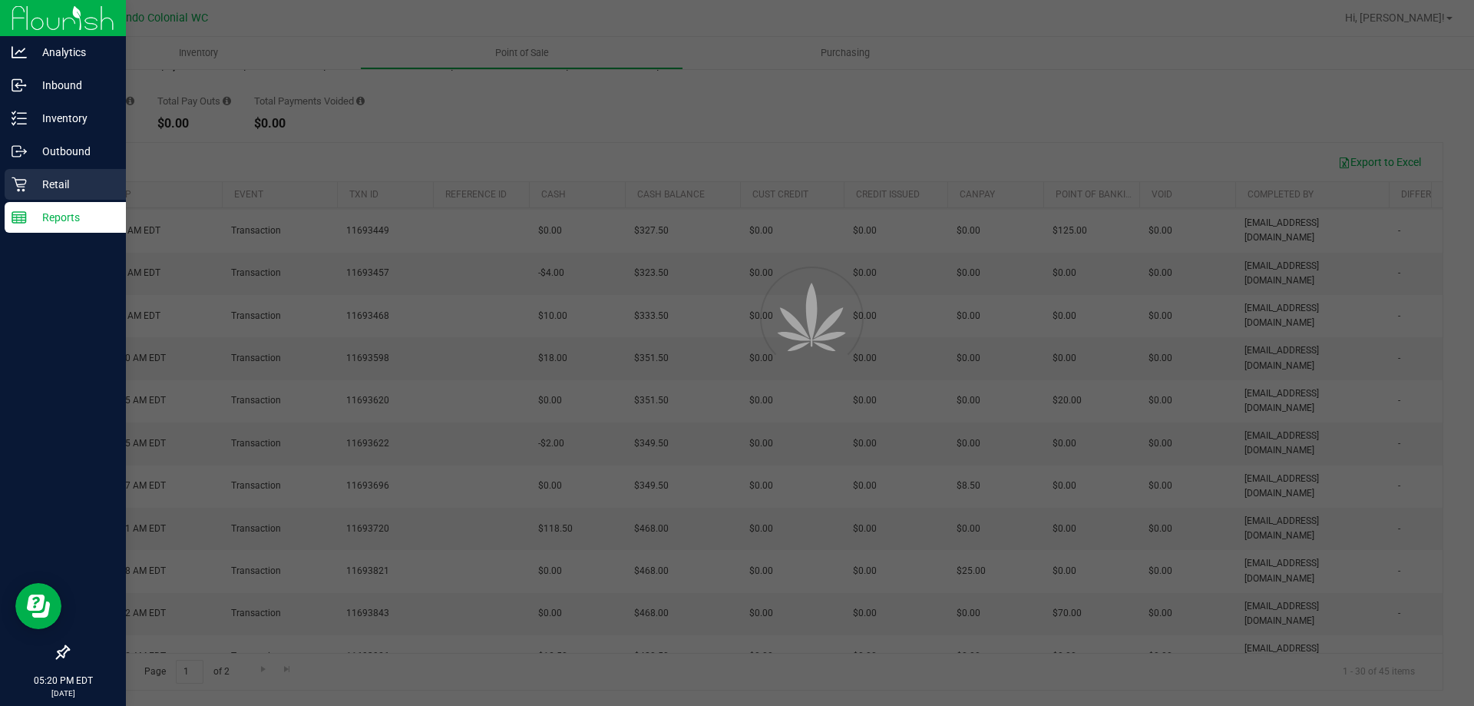
click at [61, 182] on p "Retail" at bounding box center [73, 184] width 92 height 18
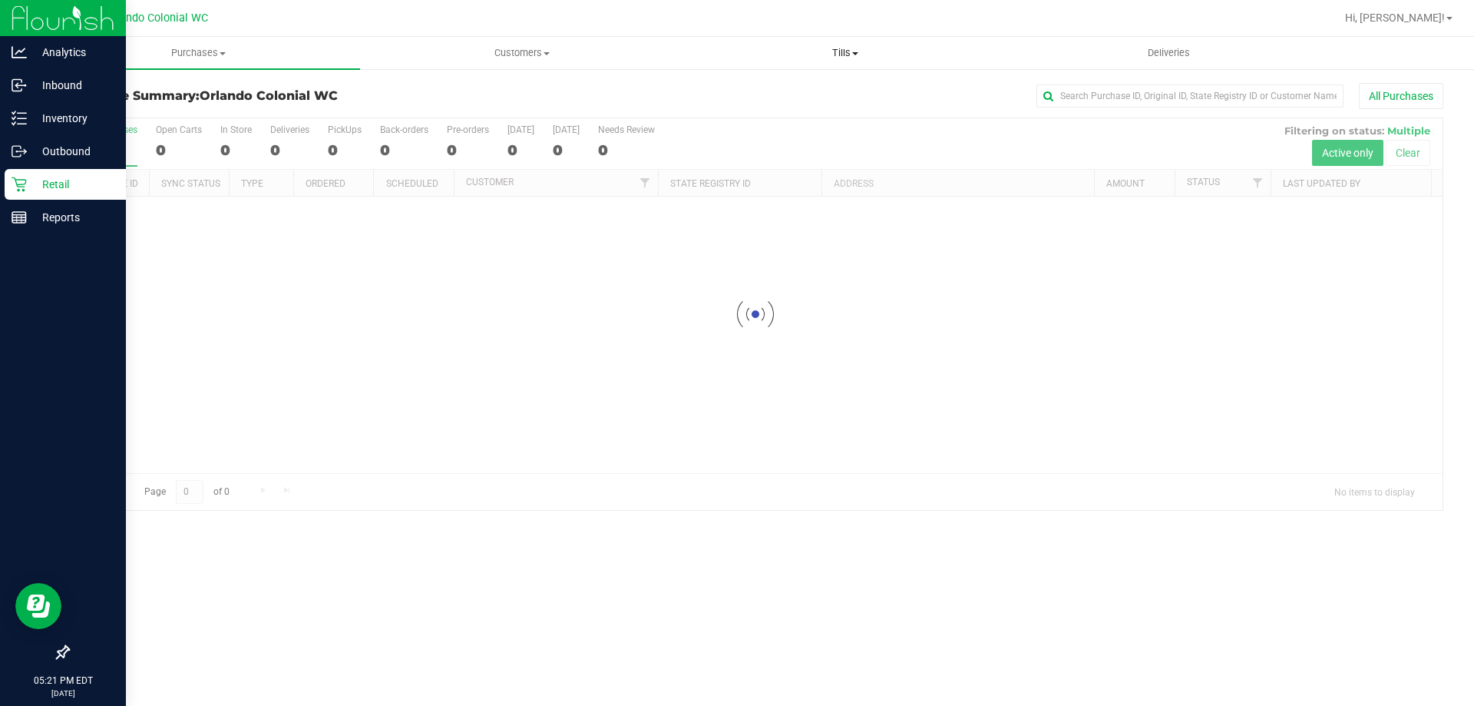
click at [848, 55] on span "Tills" at bounding box center [845, 53] width 322 height 14
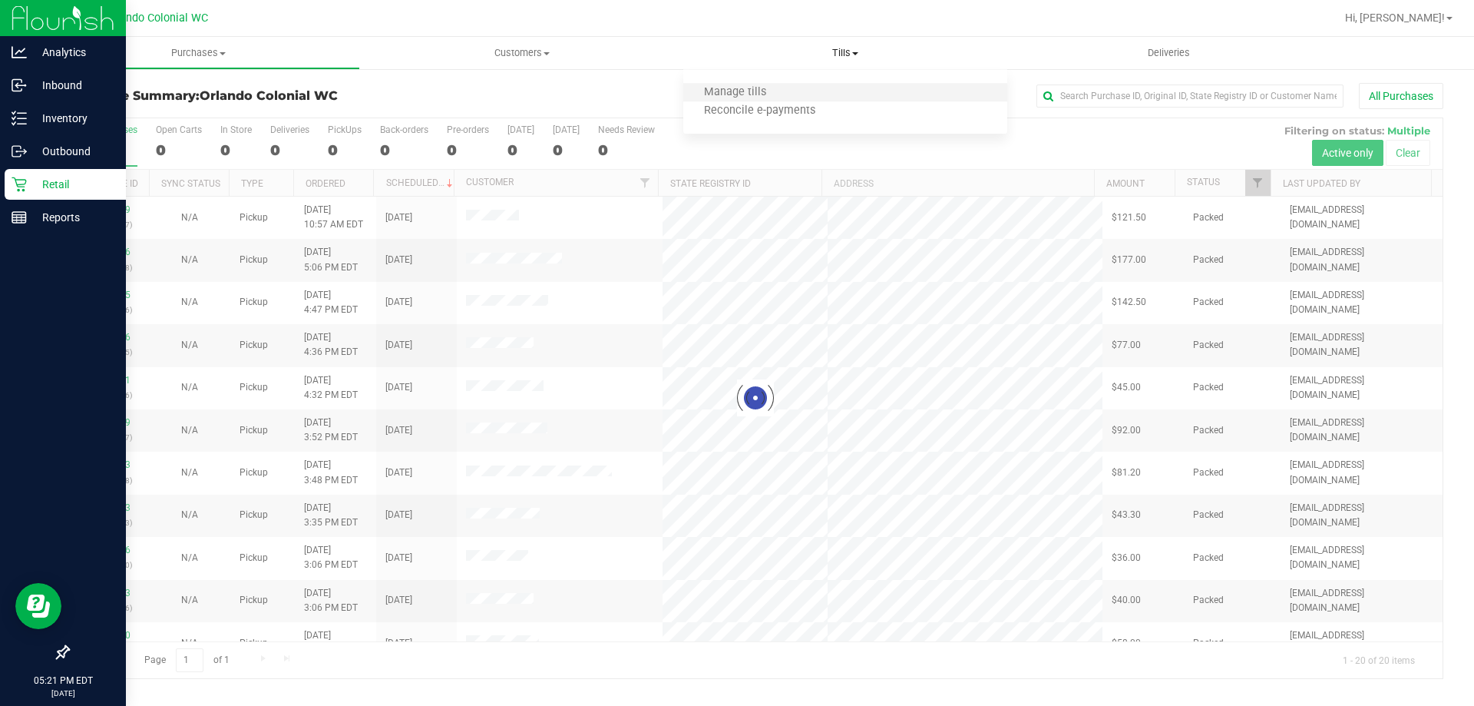
click at [828, 86] on li "Manage tills" at bounding box center [844, 93] width 323 height 18
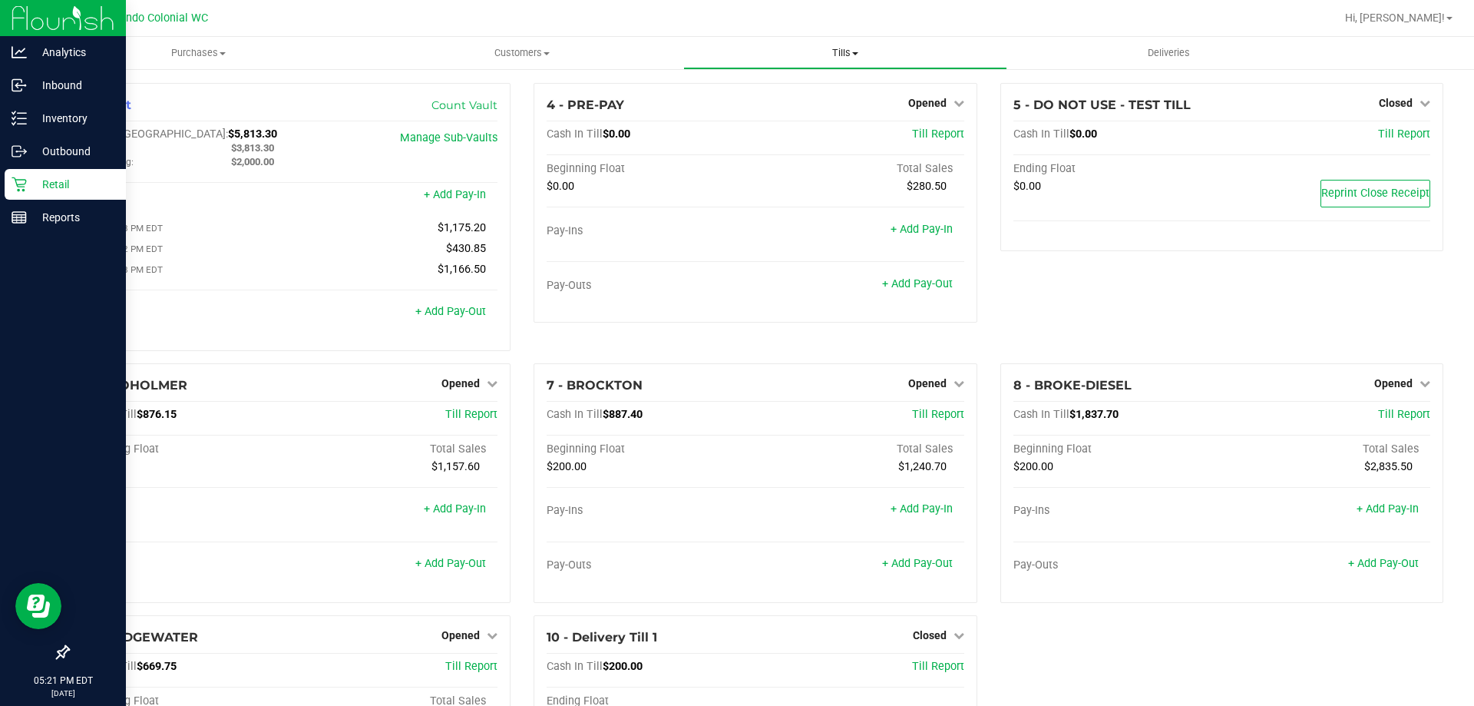
click at [851, 46] on span "Tills" at bounding box center [845, 53] width 322 height 14
click at [789, 109] on span "Reconcile e-payments" at bounding box center [759, 110] width 153 height 13
